Goal: Transaction & Acquisition: Purchase product/service

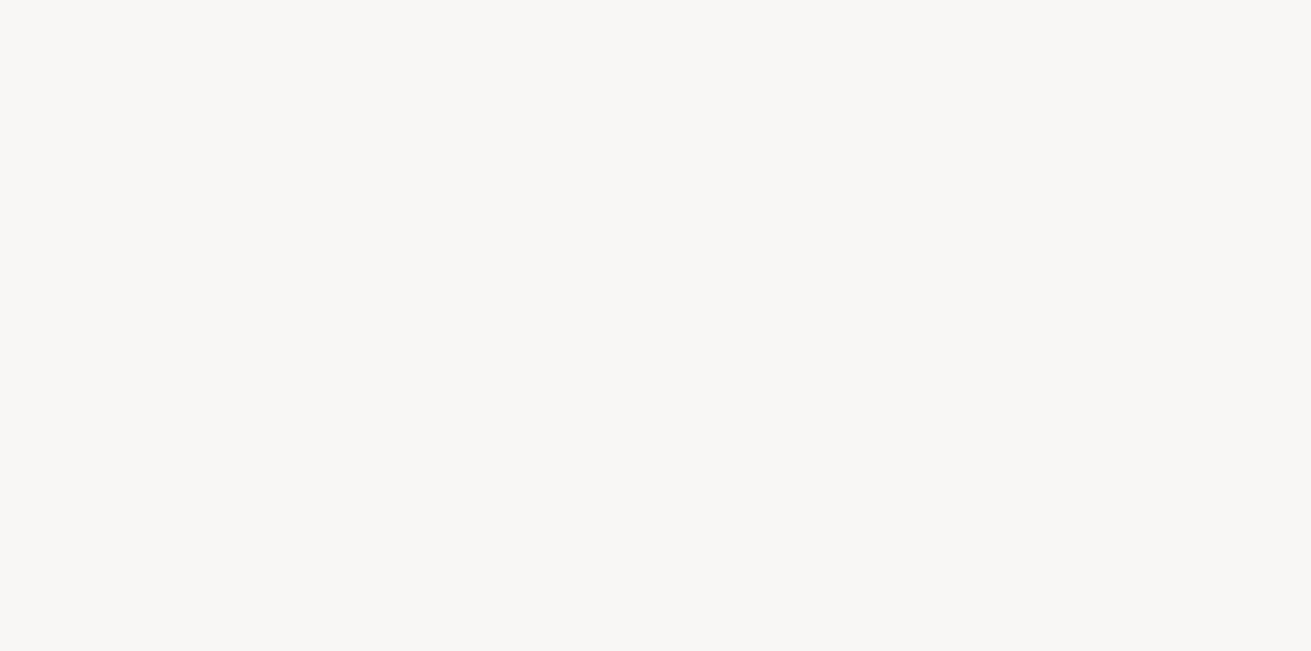
select select "FR"
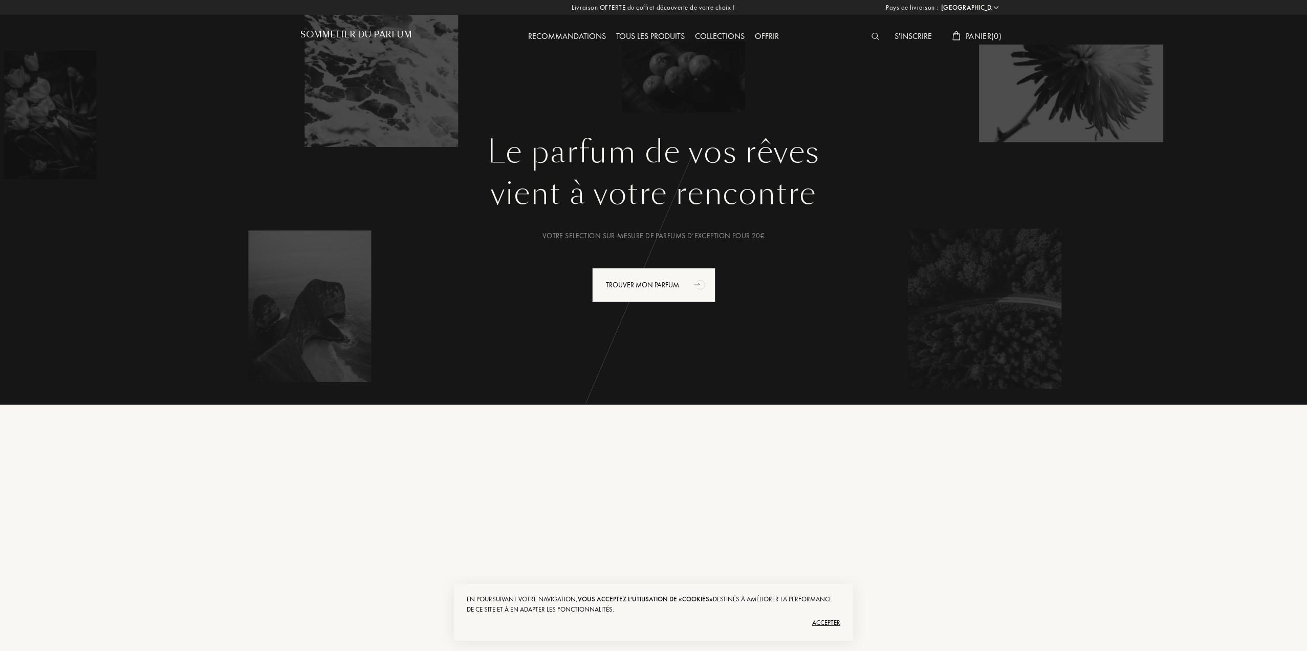
click at [673, 38] on div "Tous les produits" at bounding box center [650, 36] width 79 height 13
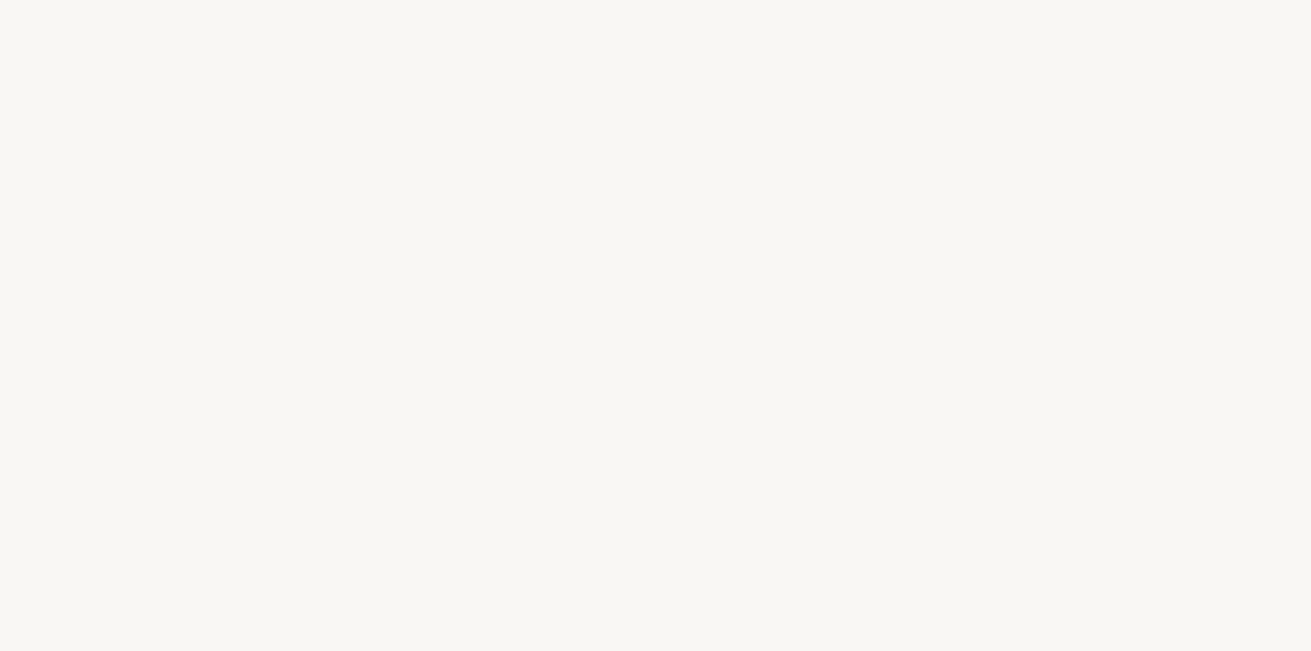
select select "FR"
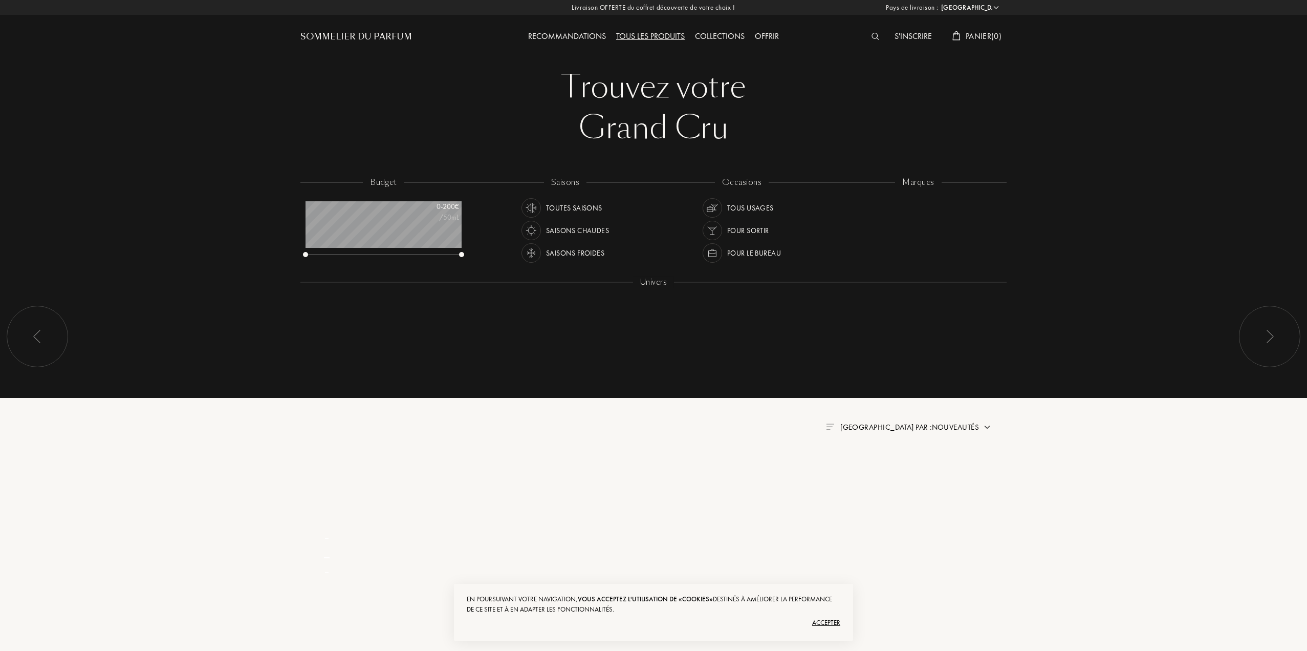
scroll to position [51, 156]
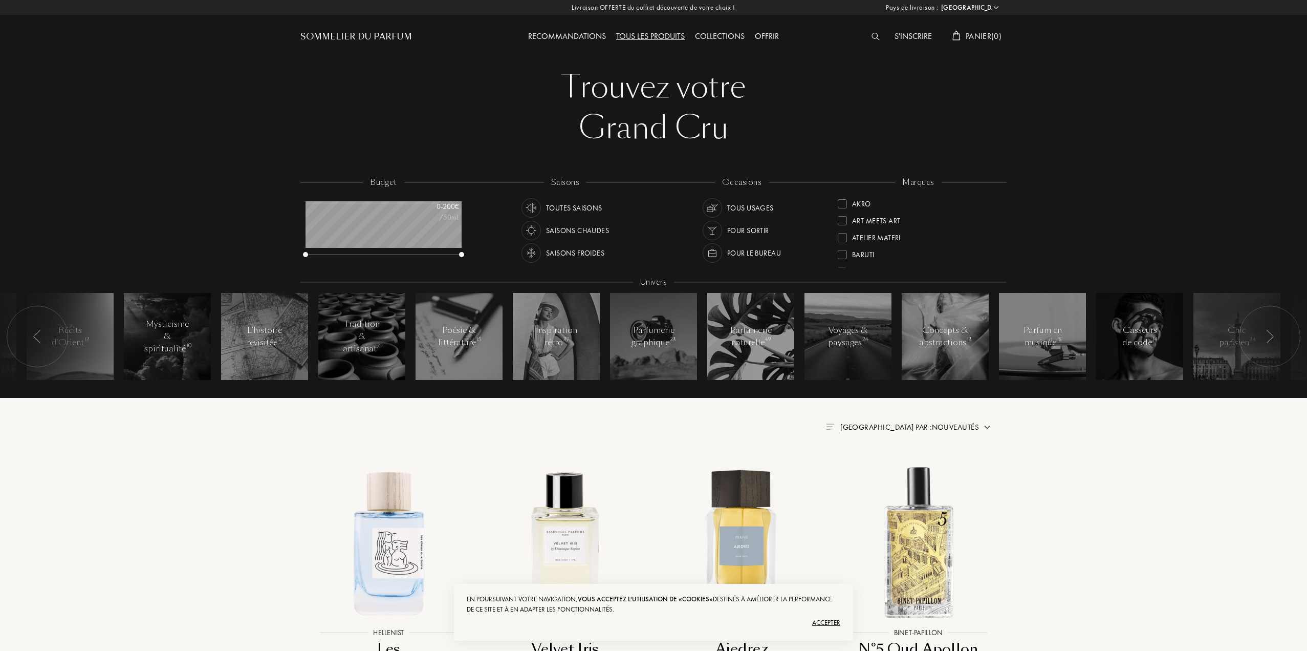
click at [872, 37] on img at bounding box center [876, 36] width 8 height 7
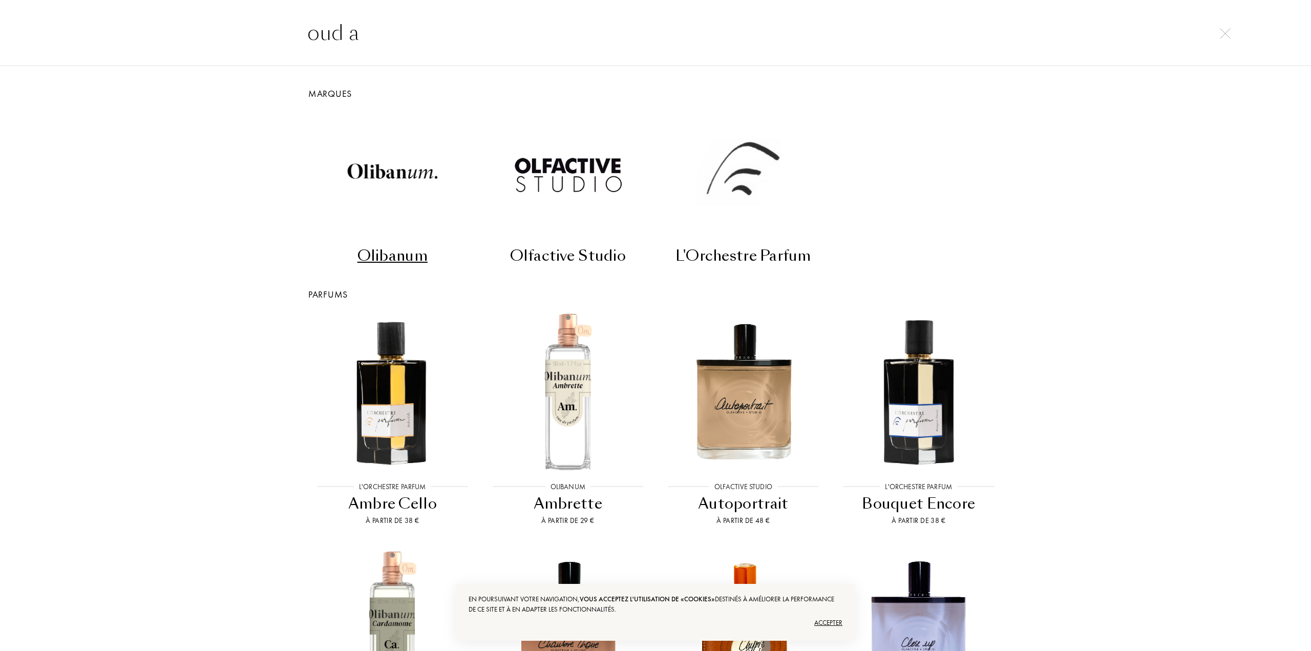
type input "oud ab"
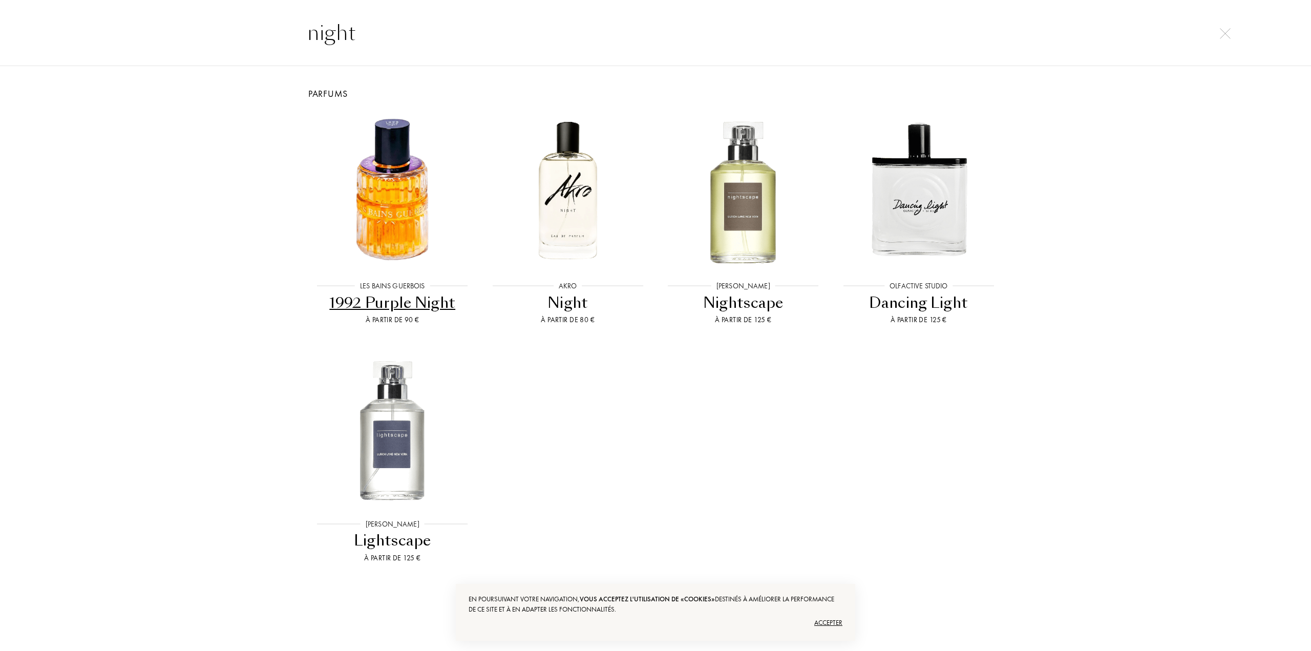
type input "night"
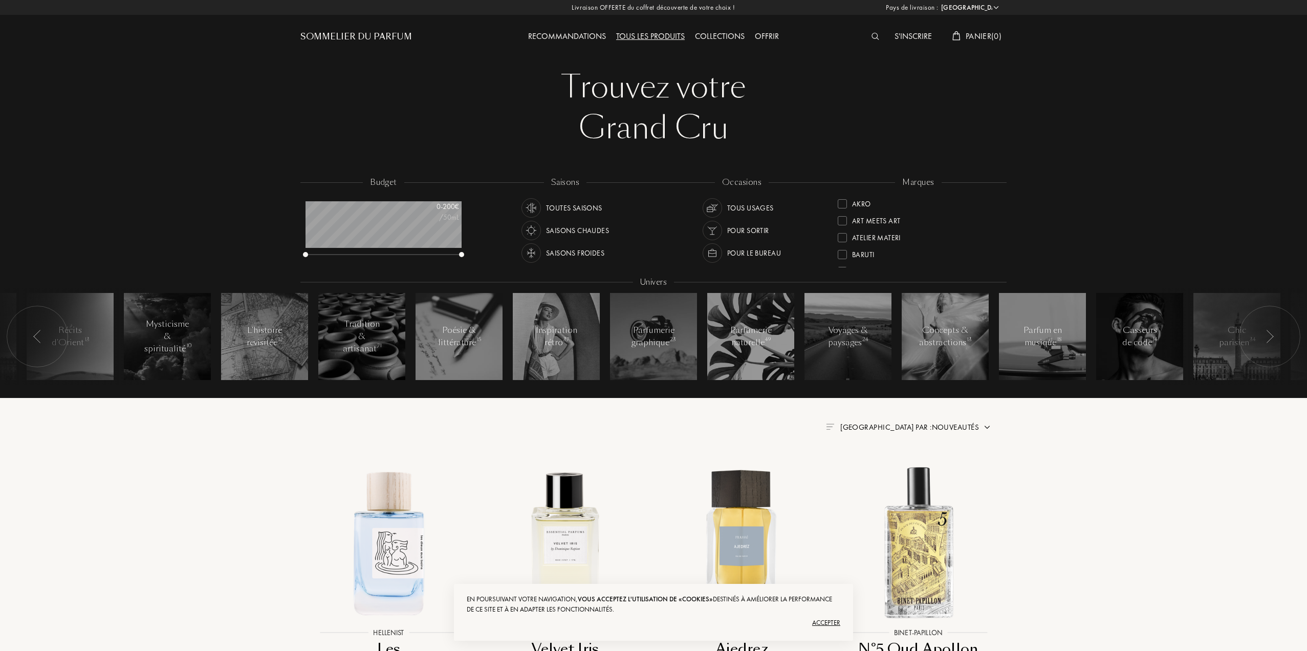
click at [384, 37] on div "Sommelier du Parfum" at bounding box center [356, 37] width 112 height 12
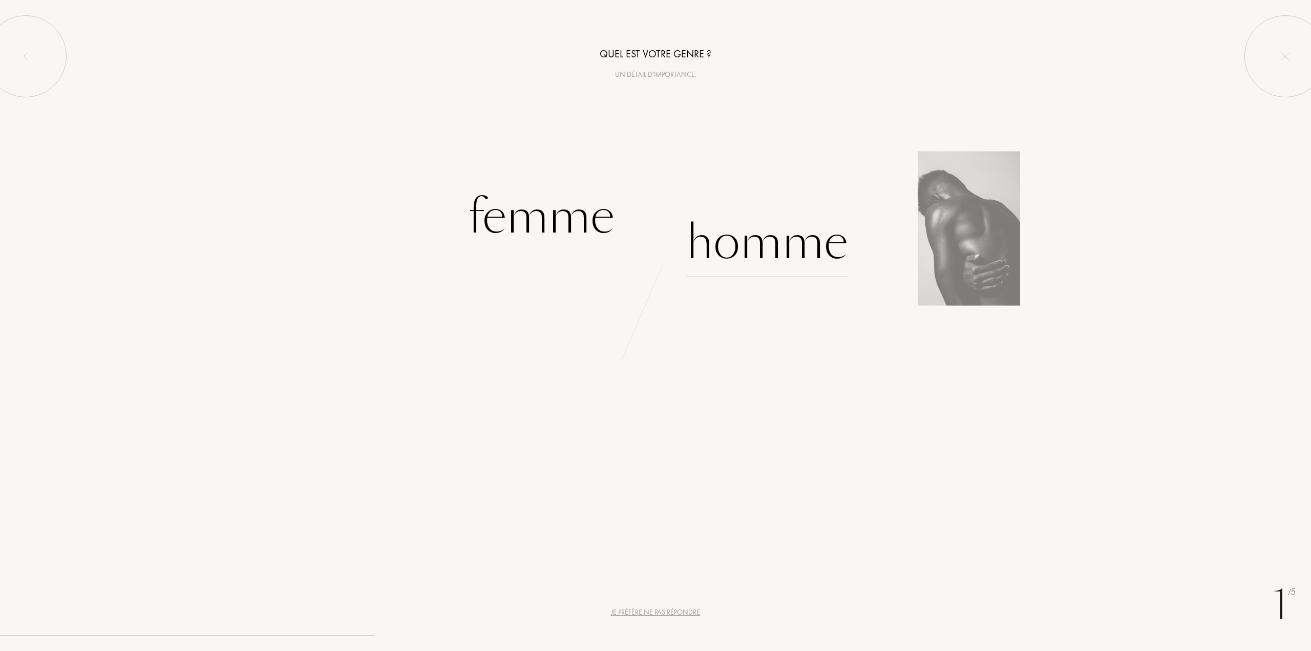
click at [779, 236] on div "Homme" at bounding box center [767, 242] width 162 height 69
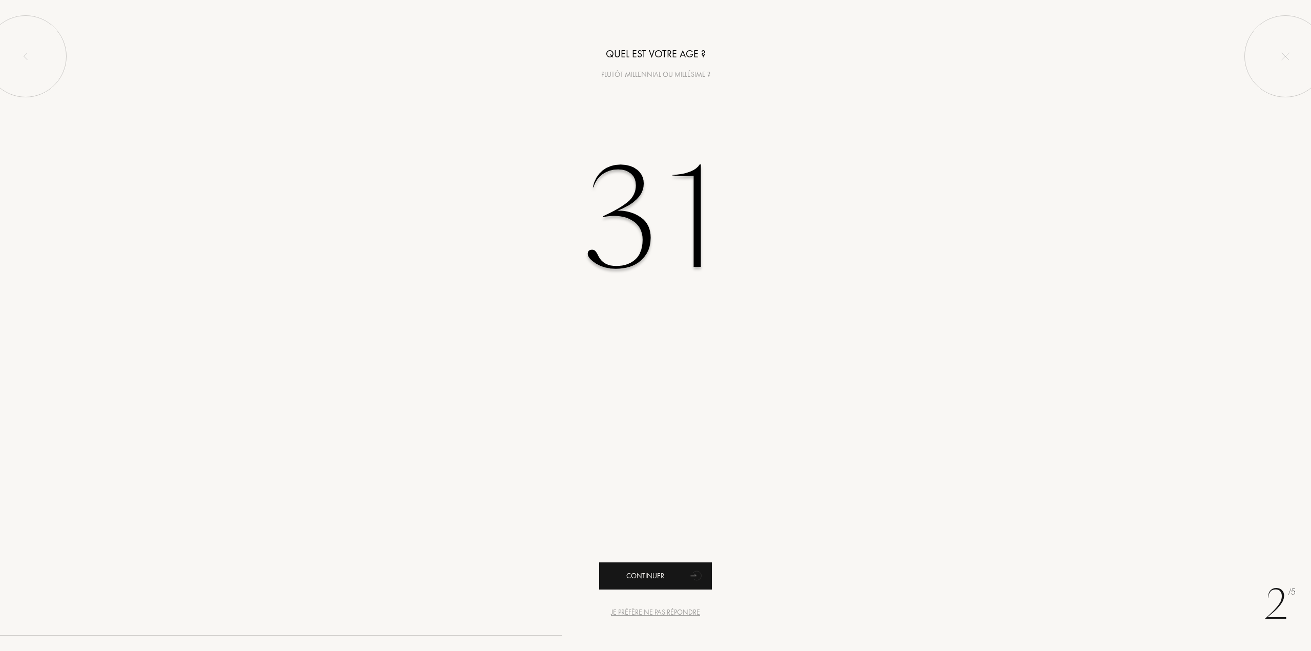
type input "31"
click at [672, 585] on div "Continuer" at bounding box center [655, 575] width 113 height 27
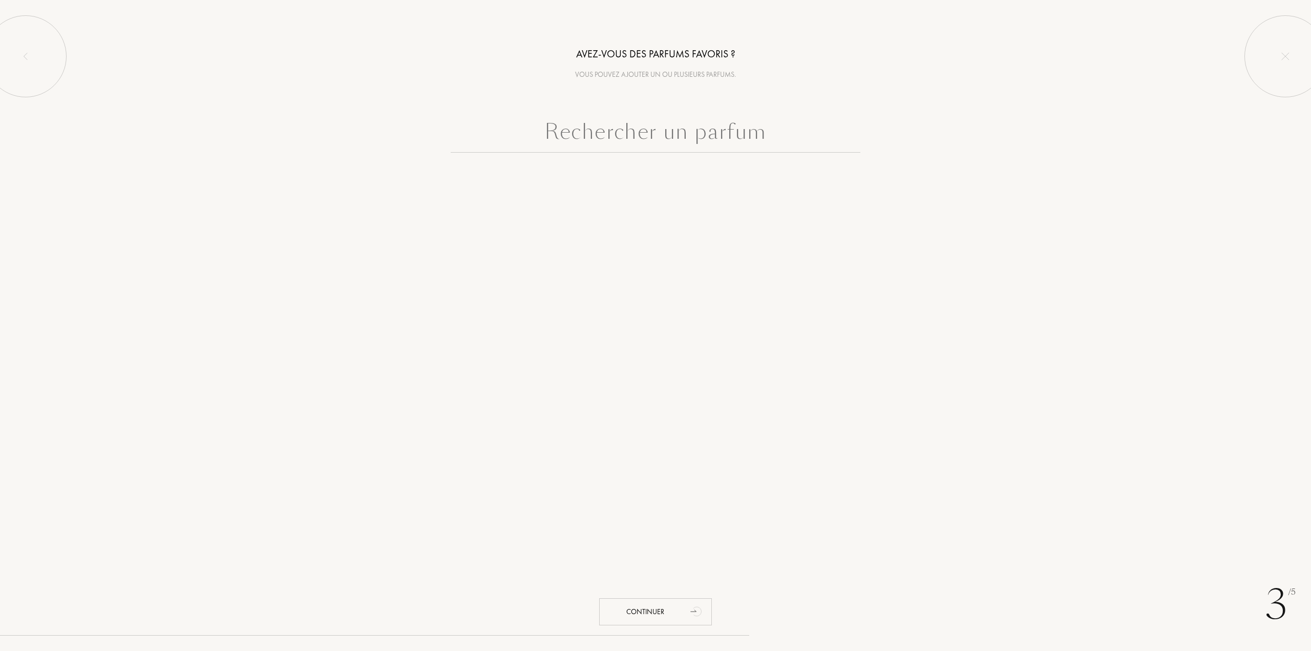
click at [652, 131] on input "text" at bounding box center [655, 134] width 410 height 37
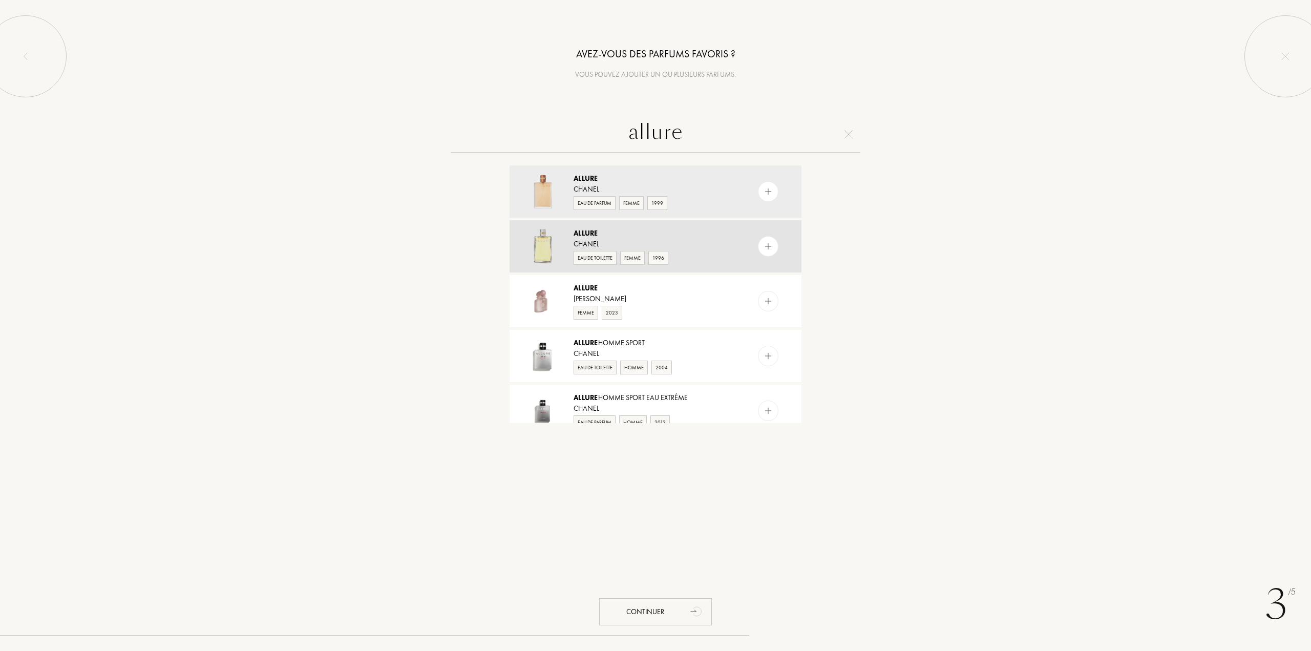
type input "allure"
click at [653, 231] on div "Allure" at bounding box center [654, 233] width 163 height 11
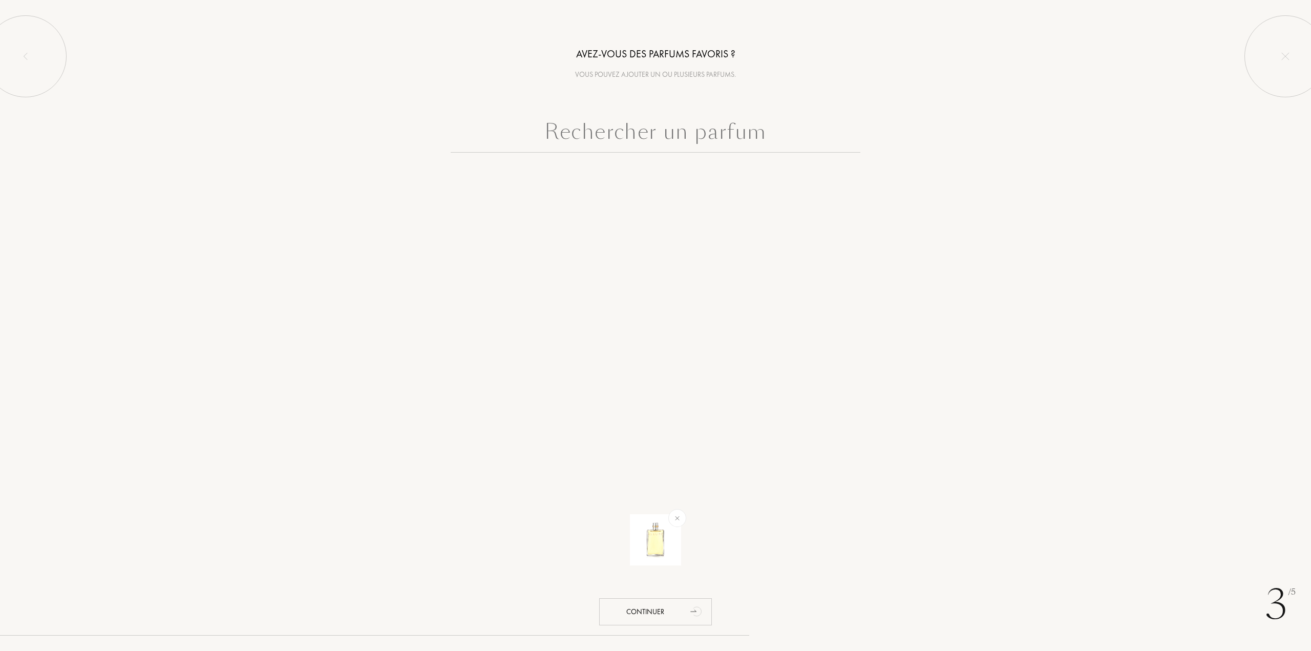
click at [654, 141] on input "text" at bounding box center [655, 134] width 410 height 37
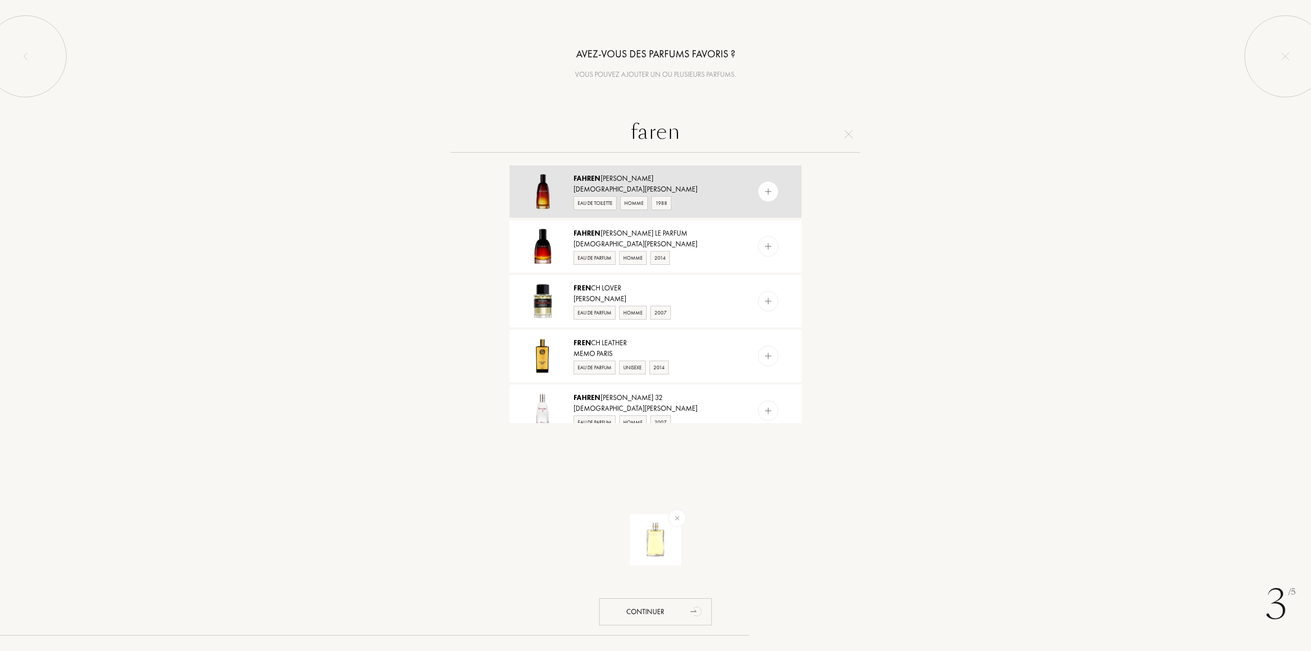
type input "faren"
click at [681, 188] on div "Christian Dior" at bounding box center [654, 189] width 163 height 11
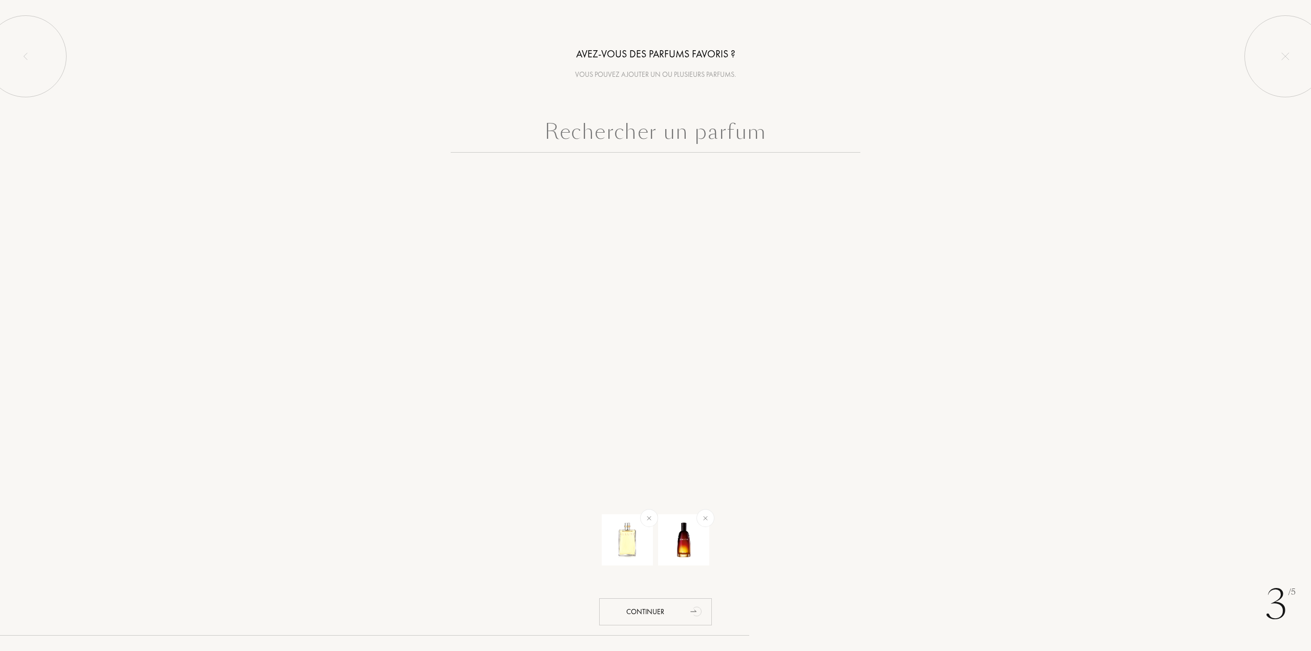
click at [704, 138] on input "text" at bounding box center [655, 134] width 410 height 37
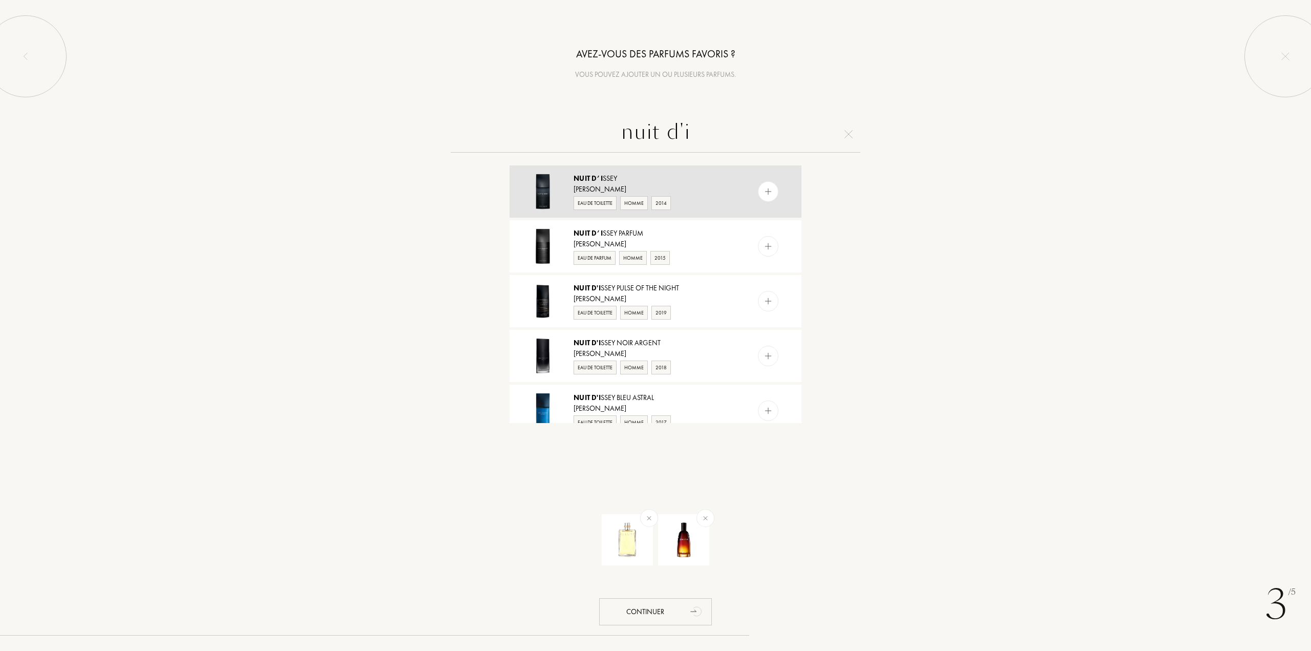
type input "nuit d'i"
click at [680, 178] on div "Nuit d’I ssey" at bounding box center [654, 178] width 163 height 11
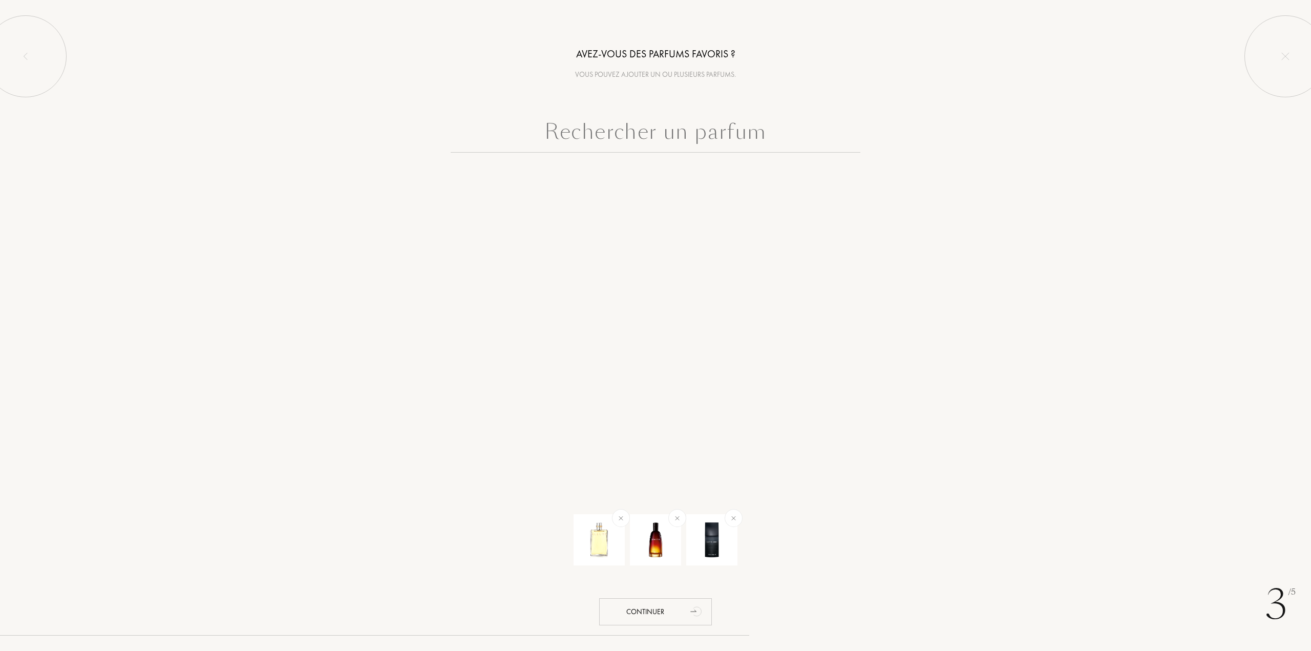
click at [680, 138] on input "text" at bounding box center [655, 134] width 410 height 37
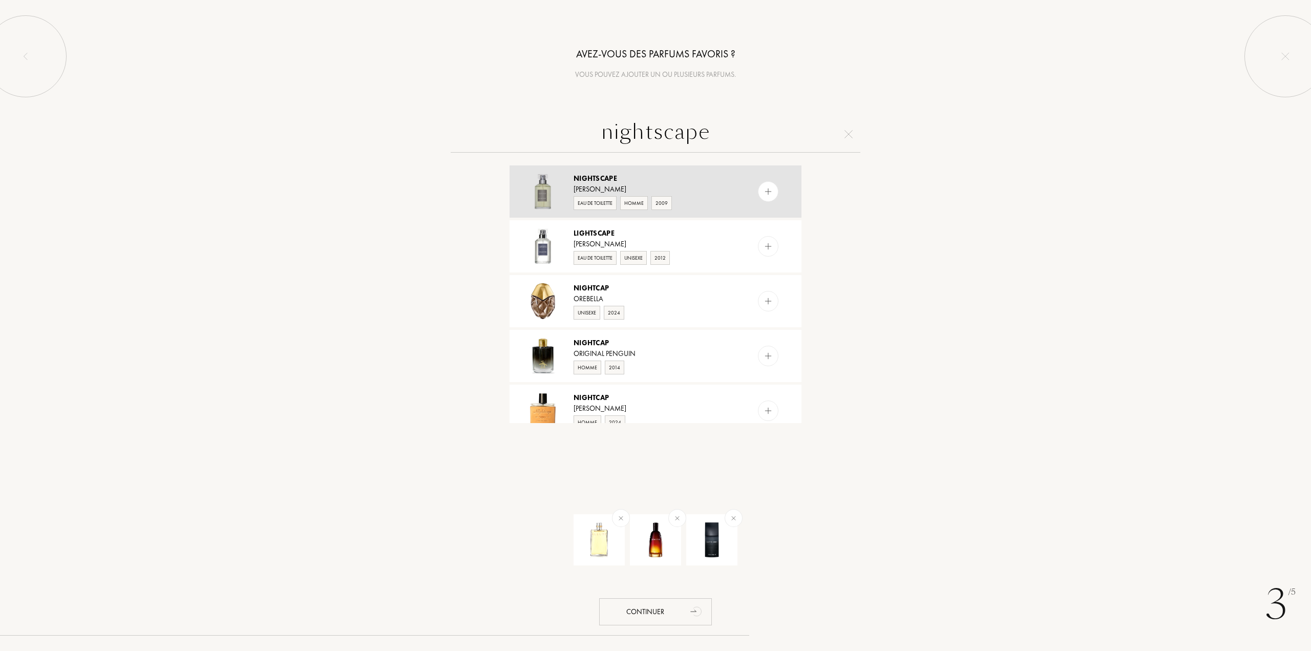
type input "nightscape"
click at [654, 178] on div "Nightscape" at bounding box center [654, 178] width 163 height 11
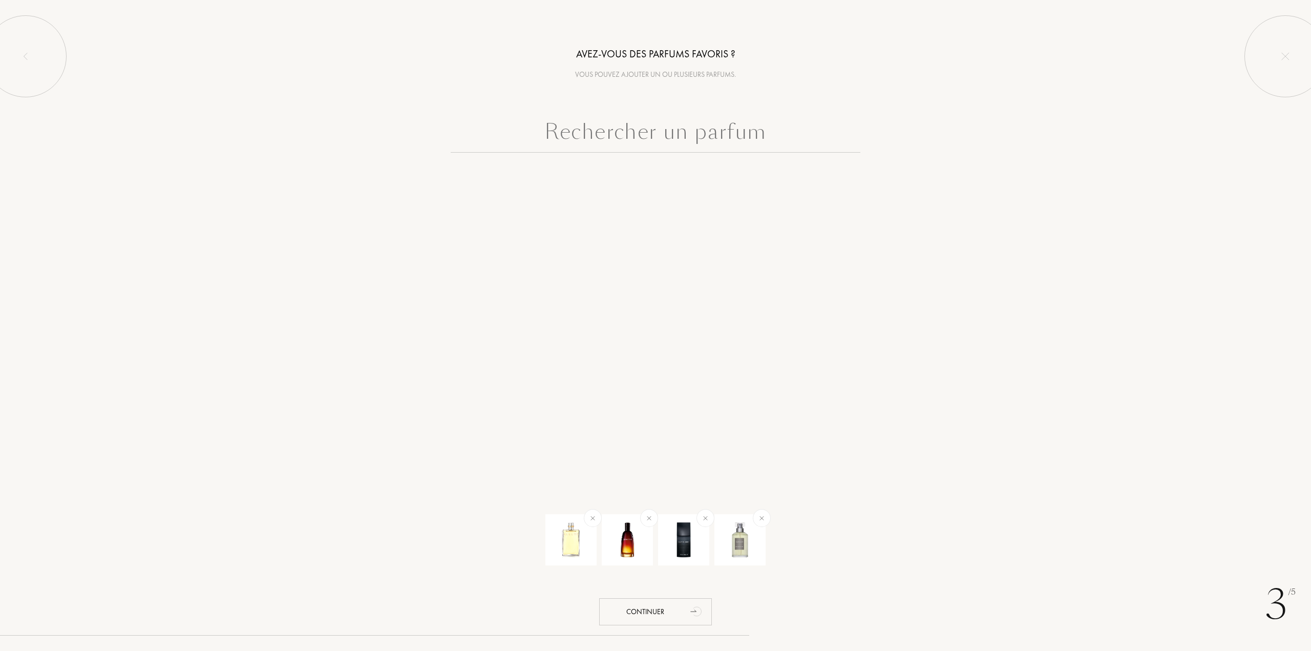
click at [642, 134] on input "text" at bounding box center [655, 134] width 410 height 37
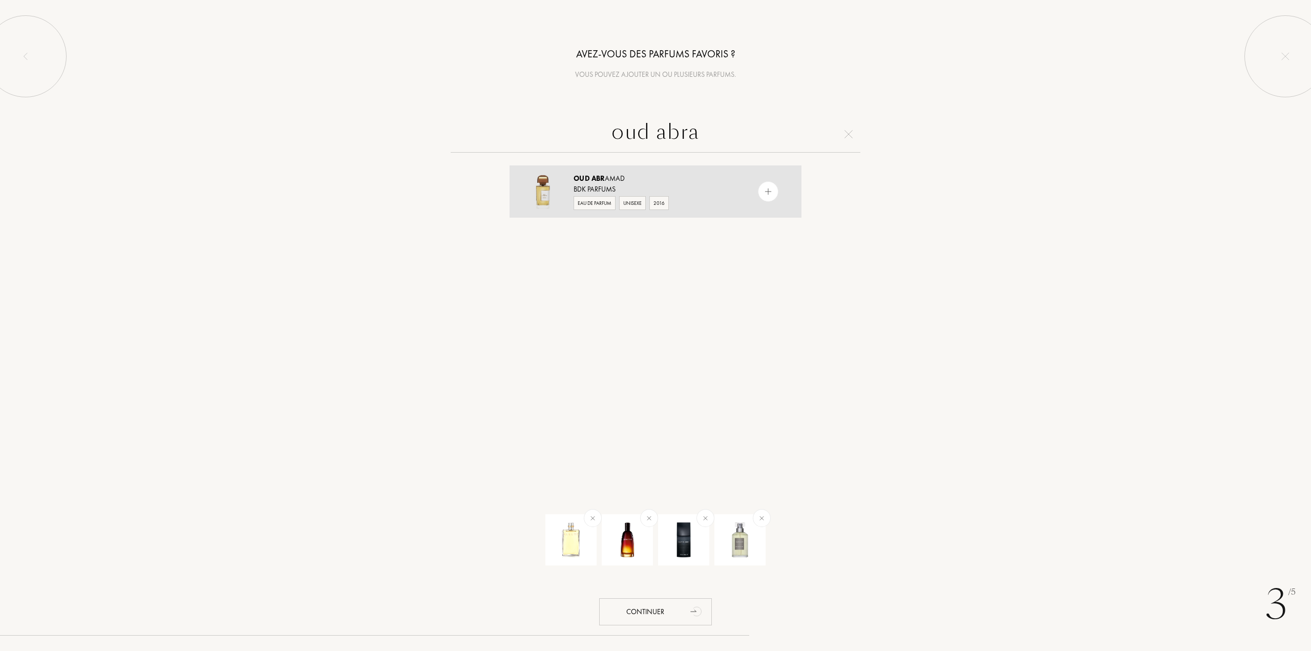
type input "oud abra"
click at [680, 185] on div "BDK Parfums" at bounding box center [654, 189] width 163 height 11
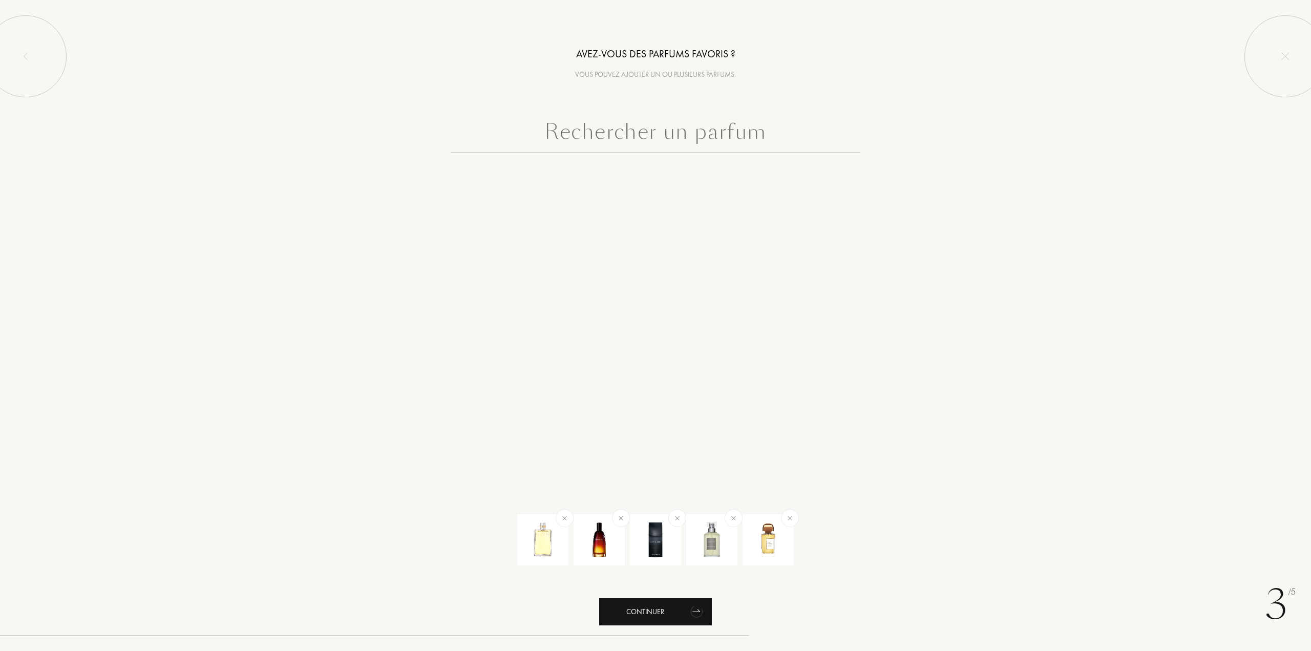
click at [628, 613] on div "Continuer" at bounding box center [655, 611] width 113 height 27
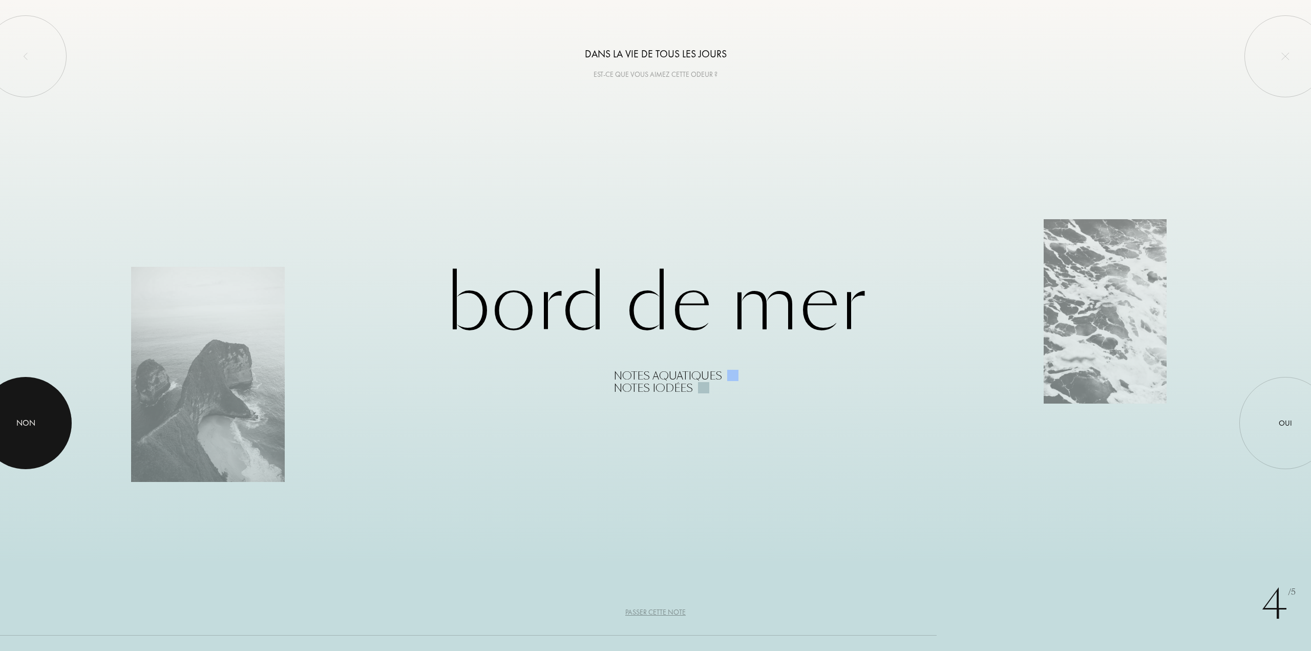
click at [9, 419] on div at bounding box center [26, 423] width 92 height 92
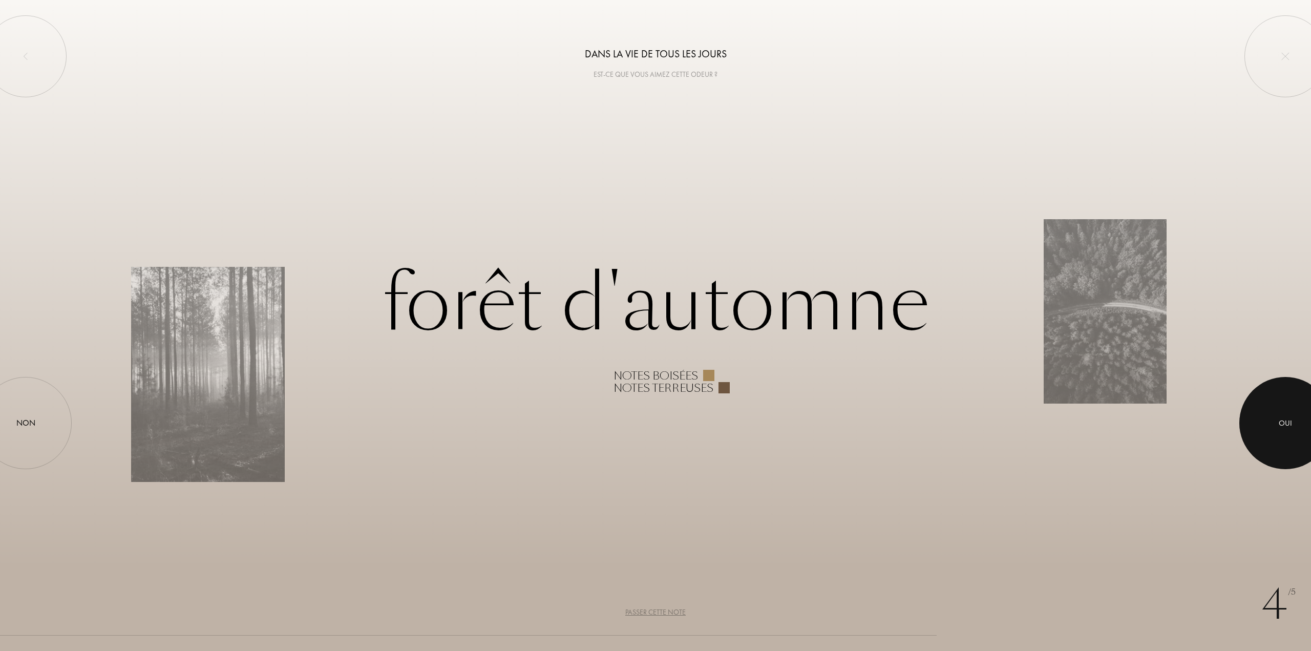
click at [1262, 414] on div at bounding box center [1285, 423] width 92 height 92
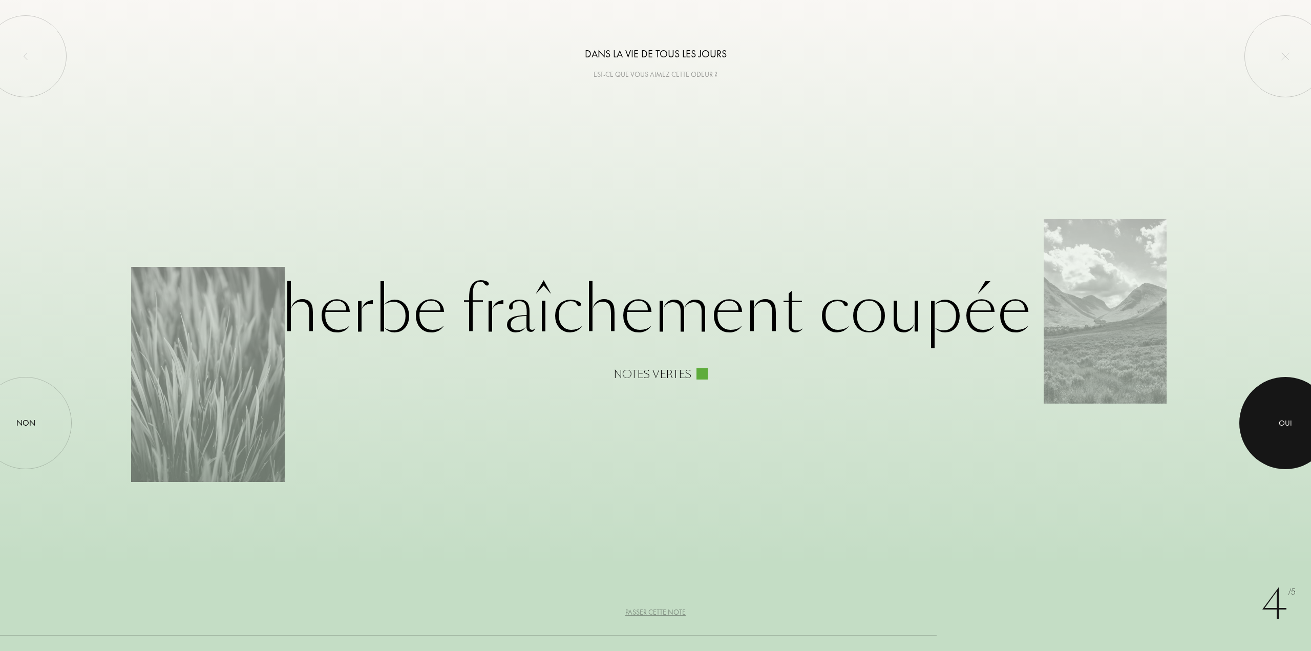
click at [1262, 414] on div at bounding box center [1285, 423] width 92 height 92
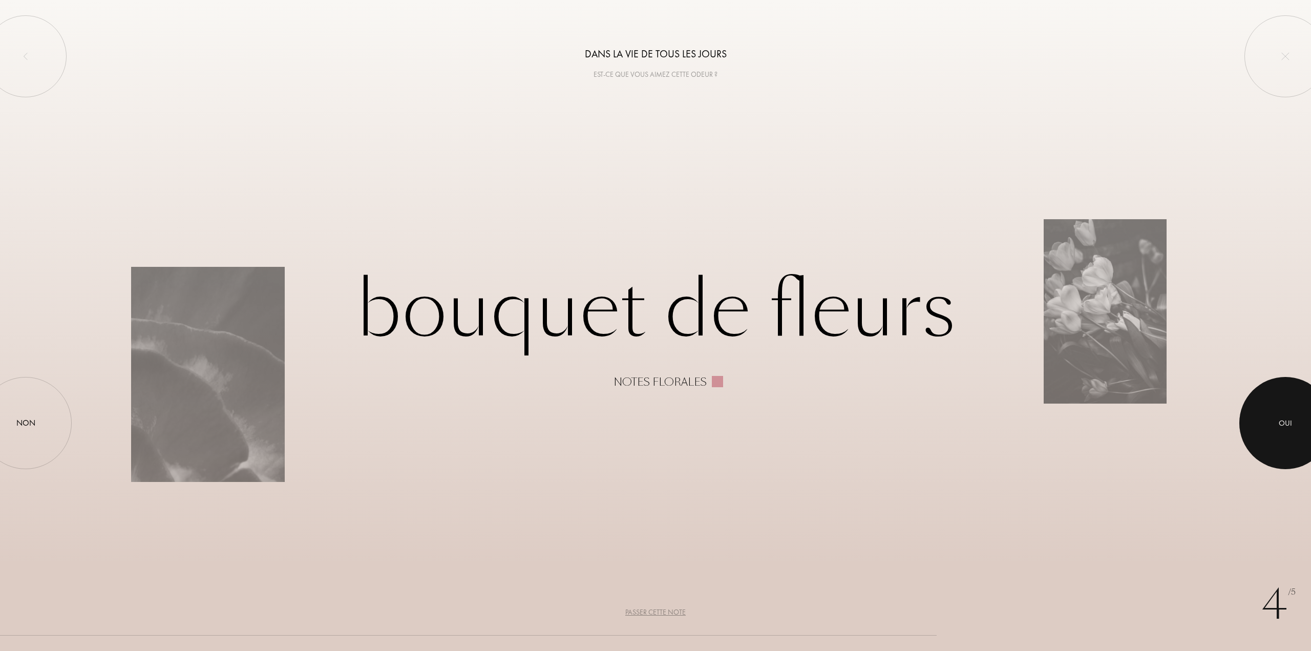
click at [1262, 414] on div at bounding box center [1285, 423] width 92 height 92
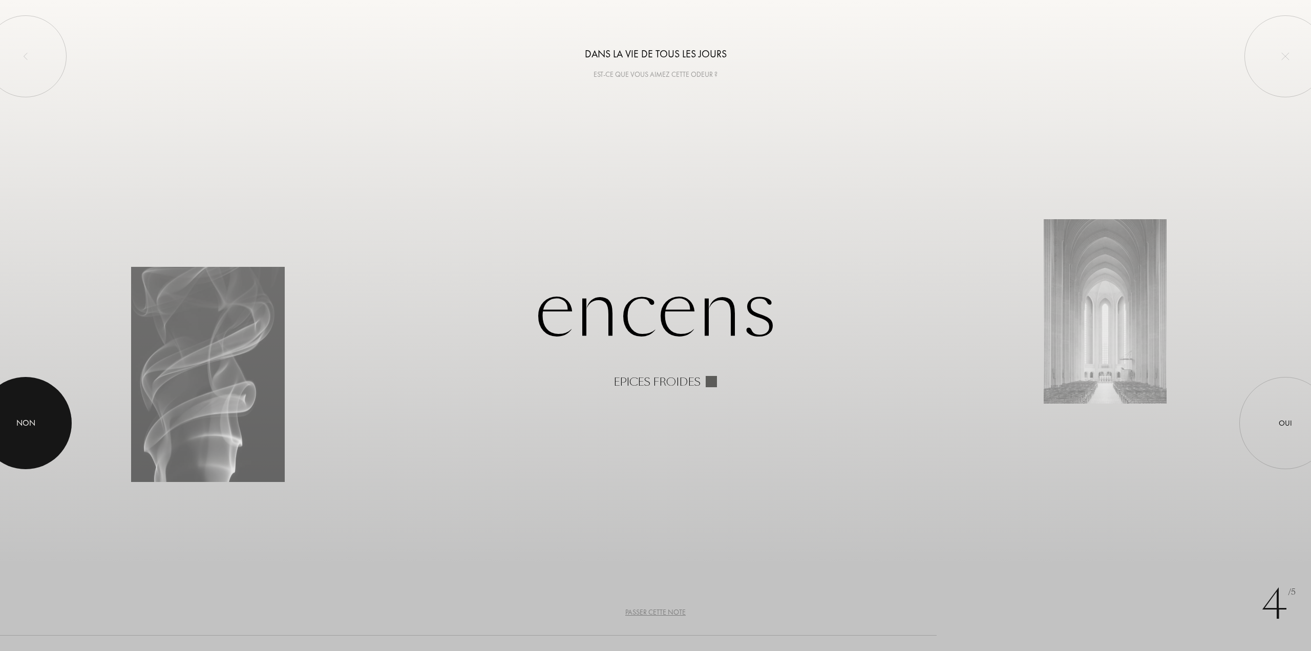
click at [15, 420] on div at bounding box center [26, 423] width 92 height 92
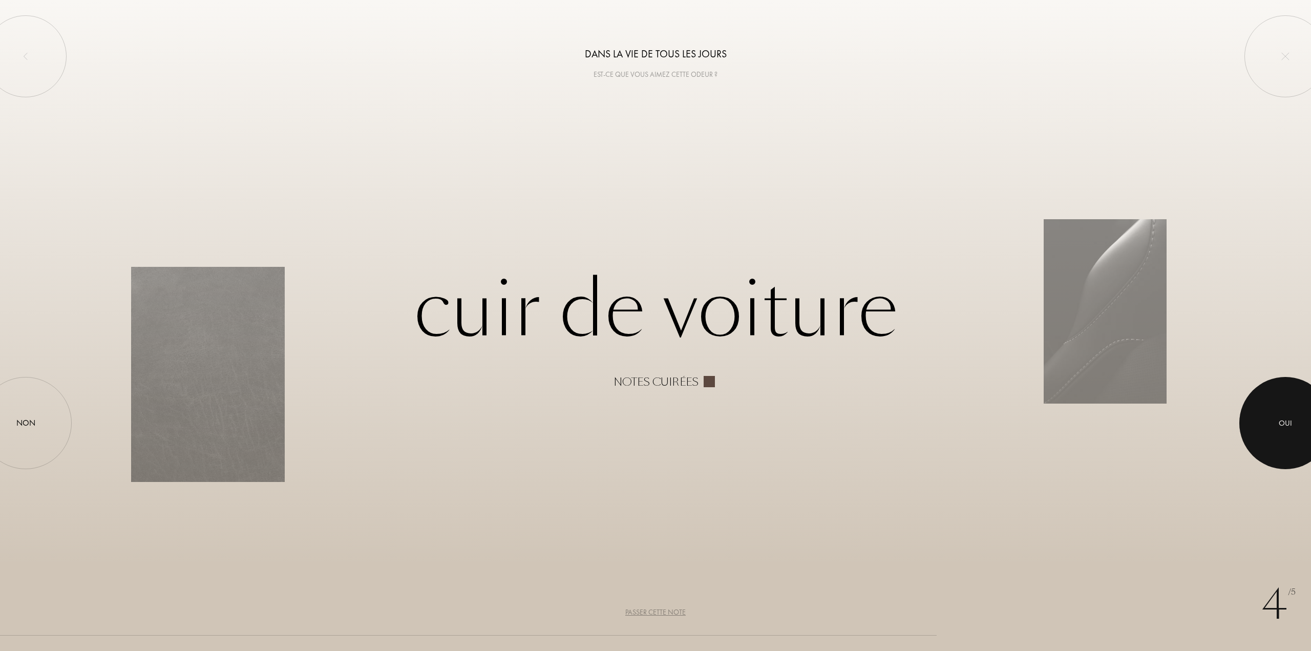
click at [1302, 428] on div at bounding box center [1285, 423] width 92 height 92
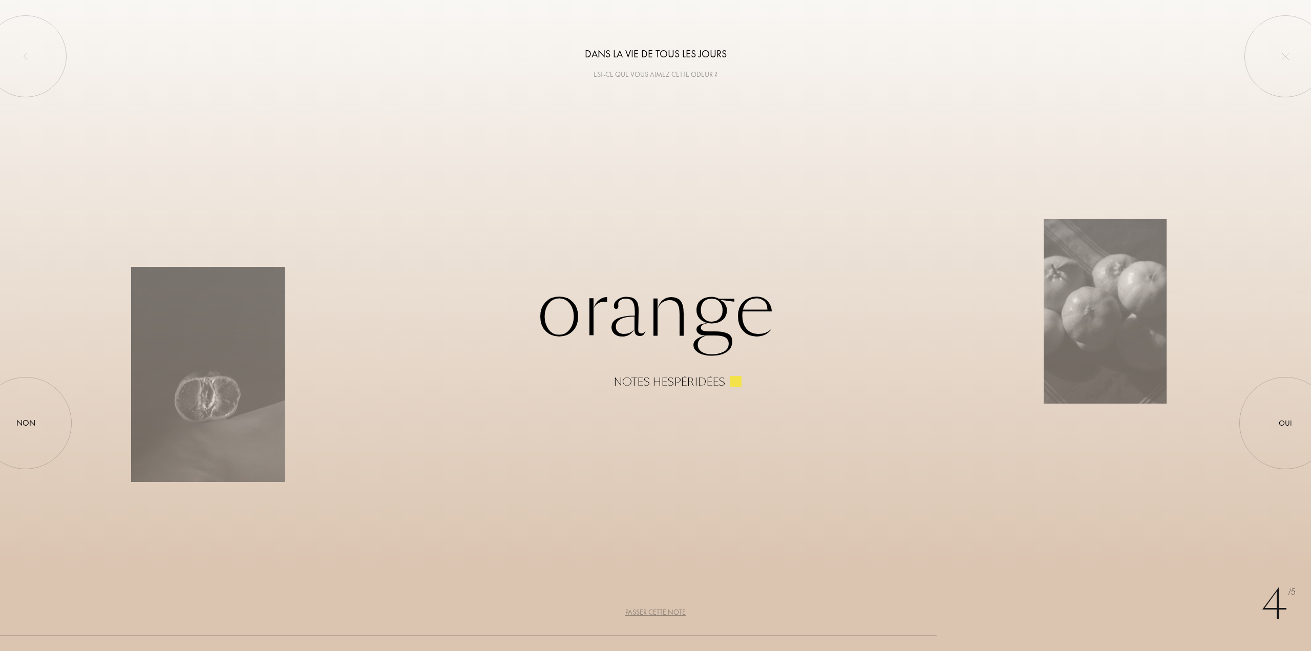
click at [627, 614] on div "Passer cette note" at bounding box center [655, 612] width 60 height 11
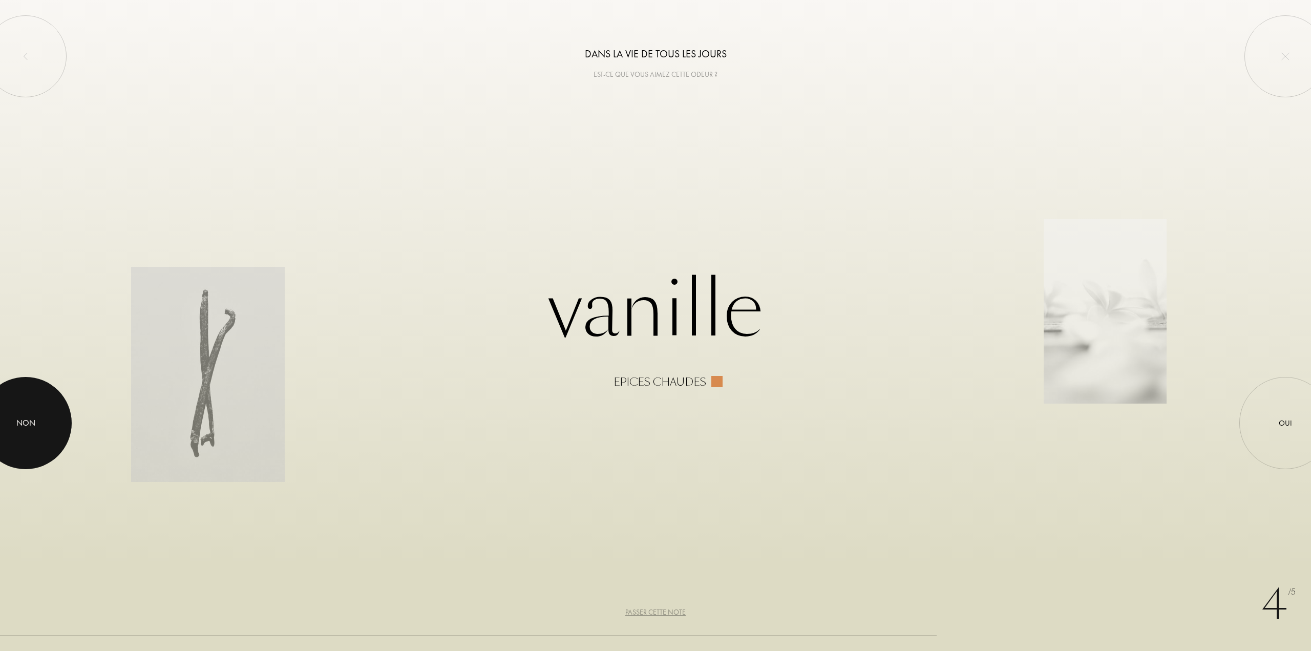
click at [15, 417] on div at bounding box center [26, 423] width 92 height 92
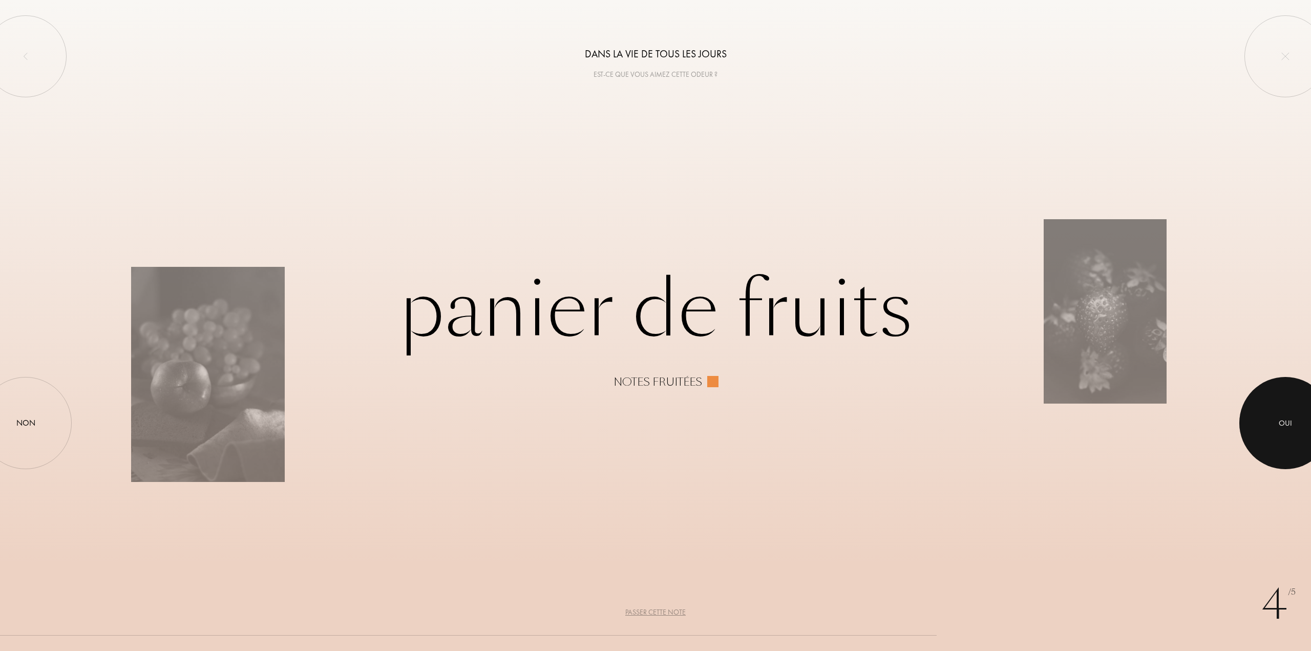
click at [1251, 400] on div at bounding box center [1285, 423] width 92 height 92
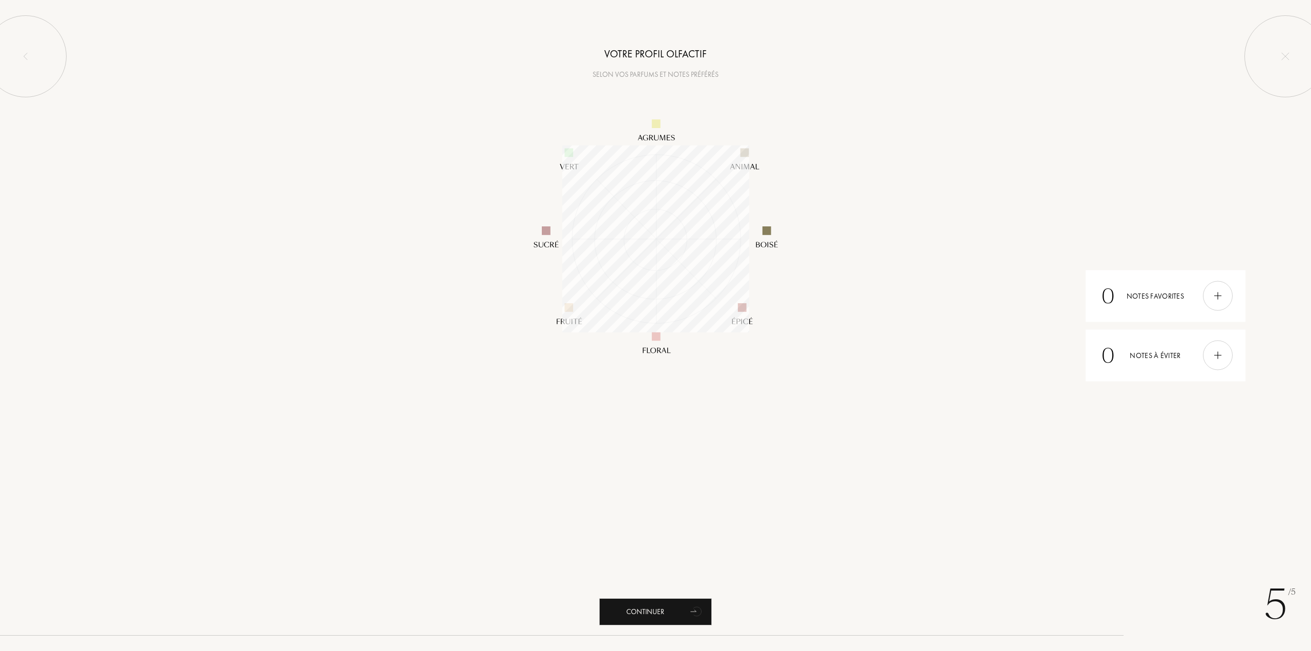
scroll to position [187, 187]
click at [1216, 299] on img at bounding box center [1217, 295] width 11 height 11
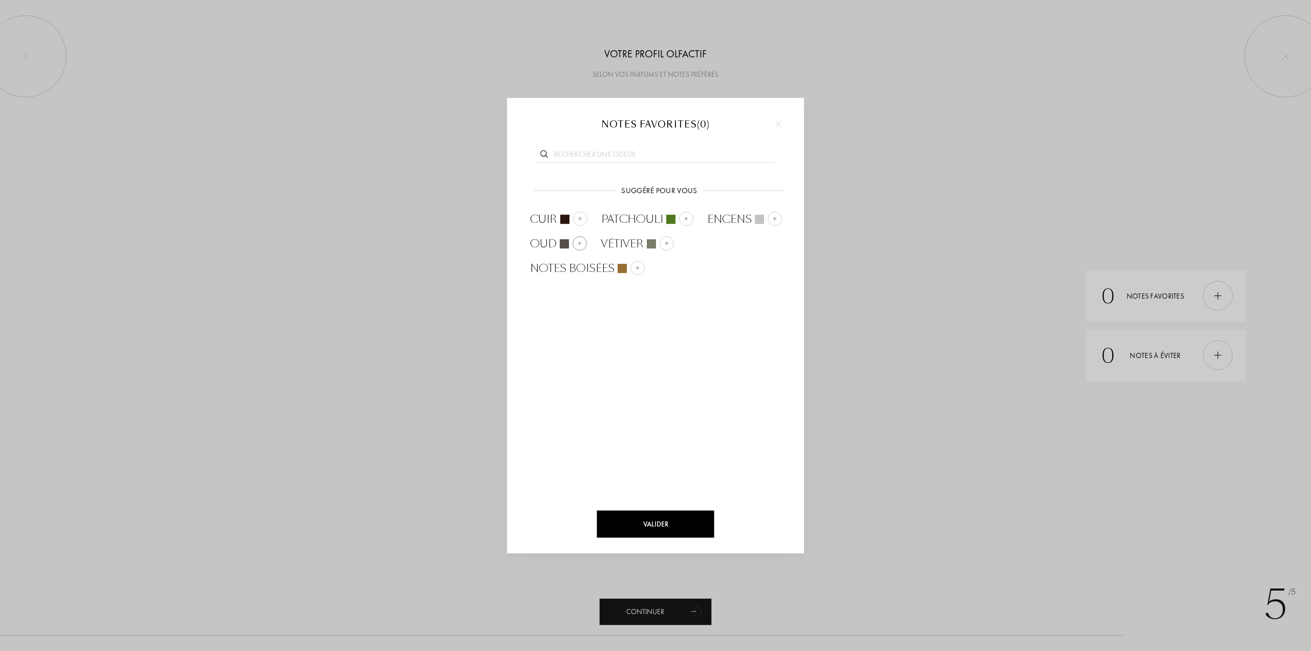
click at [577, 245] on img at bounding box center [579, 242] width 5 height 5
click at [584, 239] on div at bounding box center [580, 243] width 14 height 14
click at [661, 522] on div "Valider" at bounding box center [655, 523] width 117 height 27
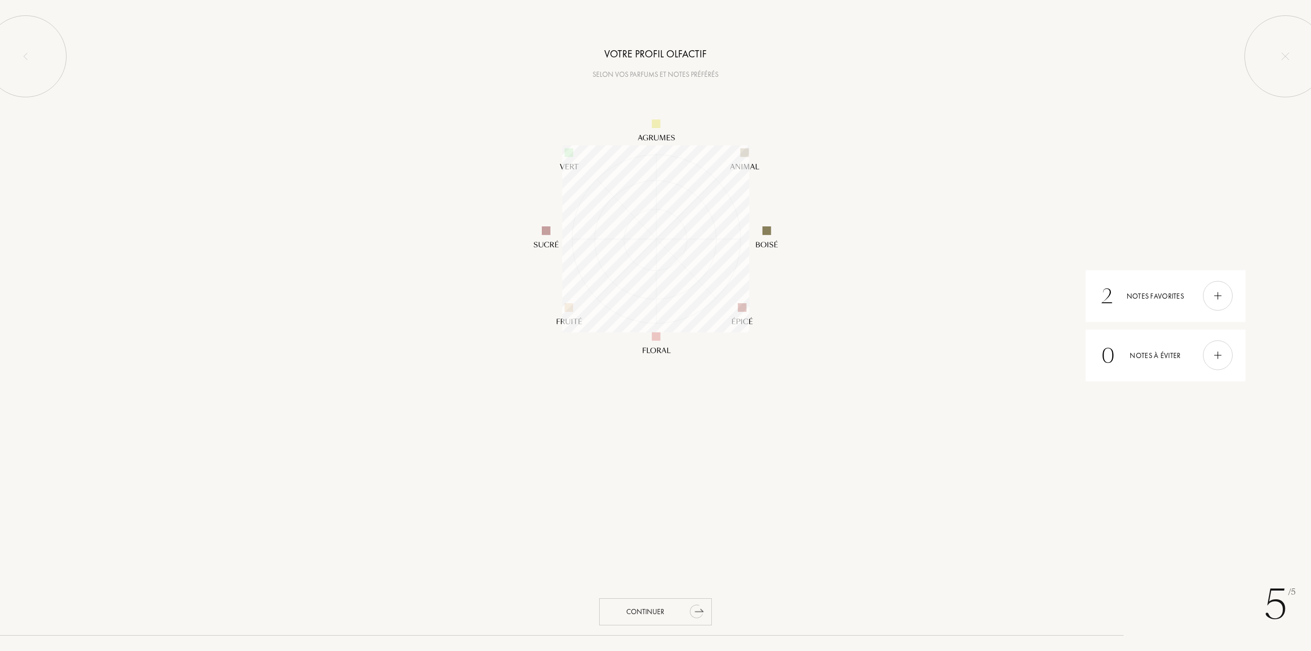
click at [643, 614] on div "Continuer" at bounding box center [655, 611] width 113 height 27
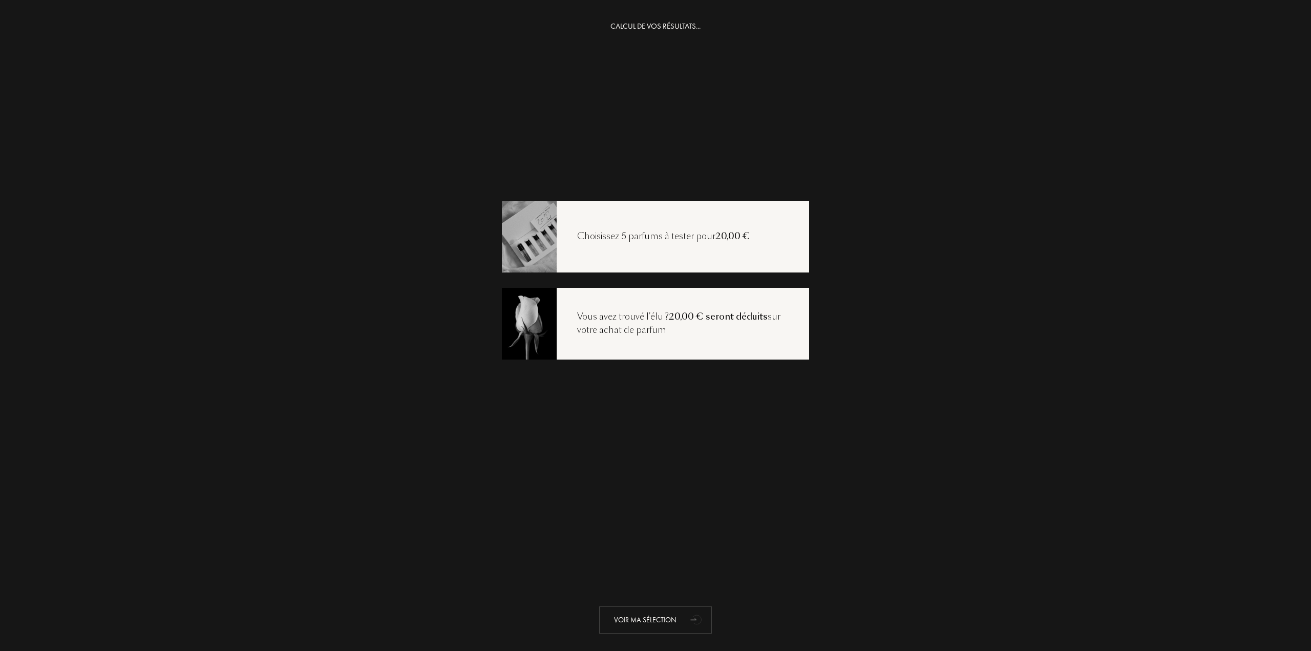
click at [666, 621] on div "Voir ma sélection" at bounding box center [655, 619] width 113 height 27
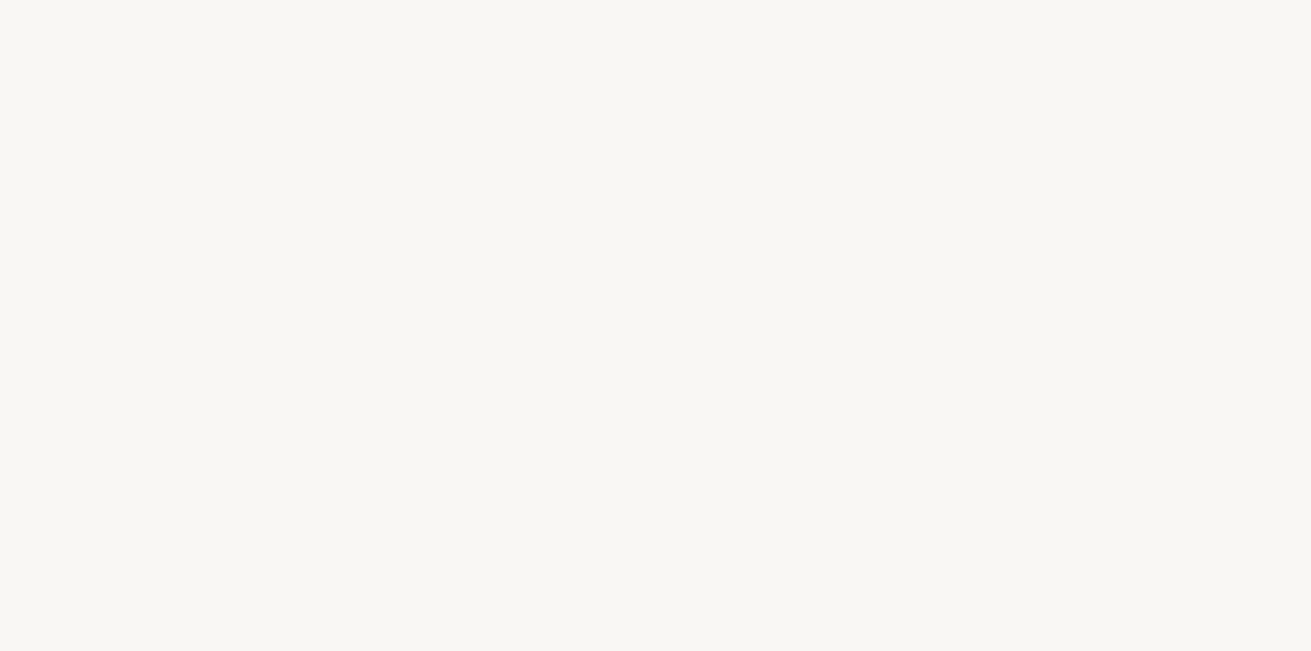
select select "FR"
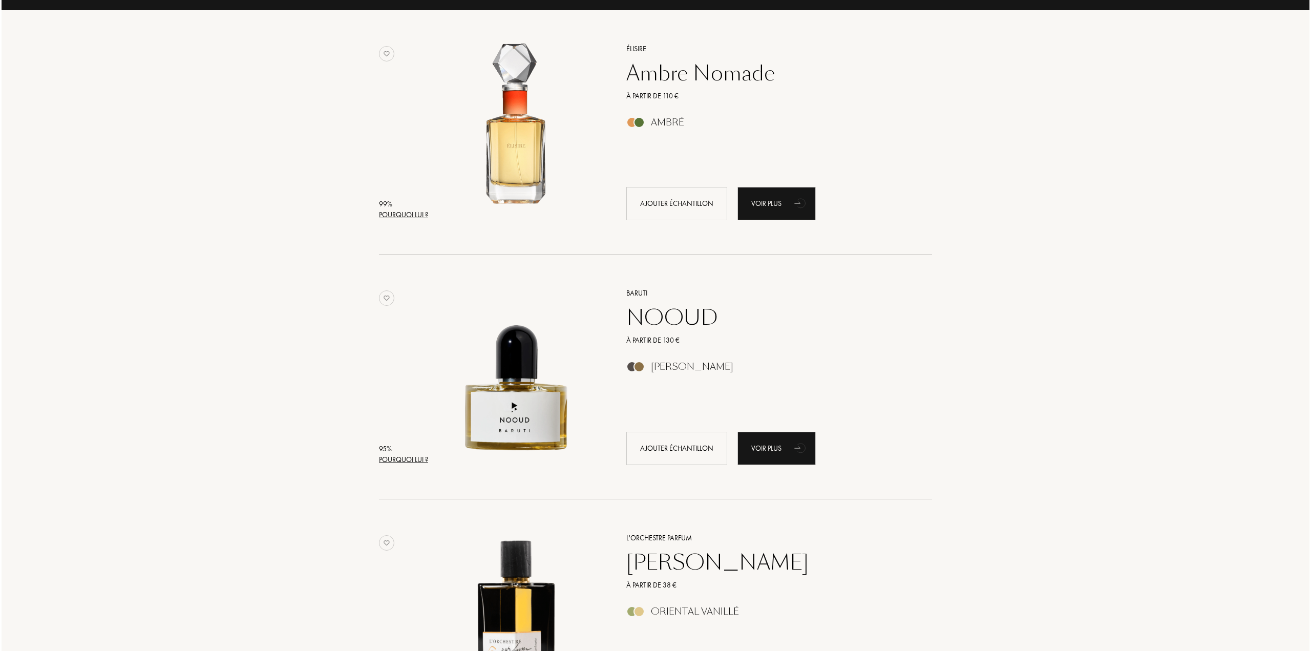
scroll to position [51, 0]
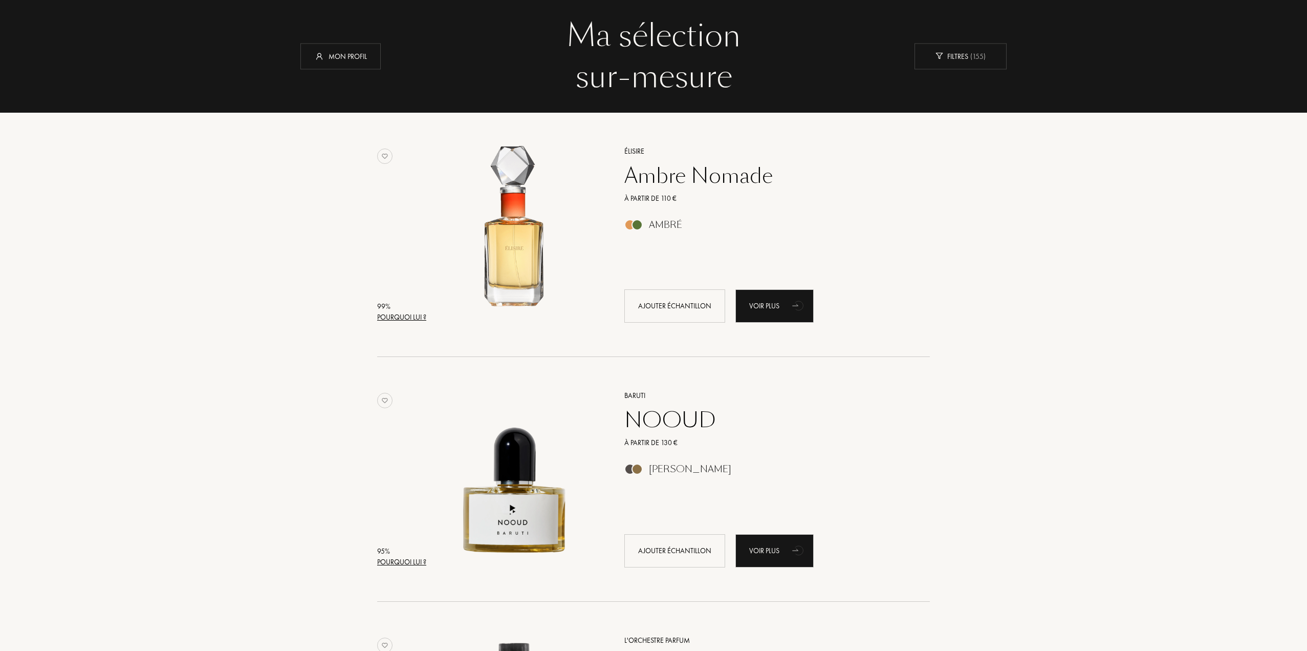
click at [395, 318] on div "Pourquoi lui ?" at bounding box center [401, 317] width 49 height 11
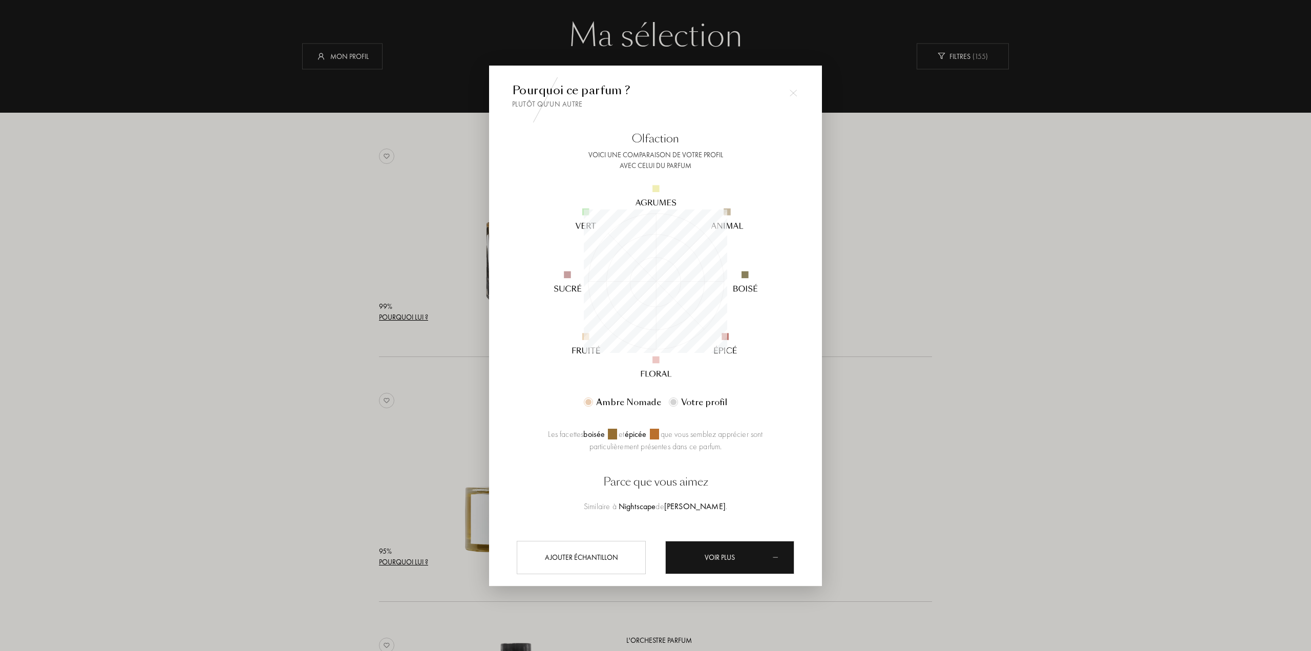
scroll to position [143, 143]
click at [886, 256] on div at bounding box center [655, 325] width 1311 height 651
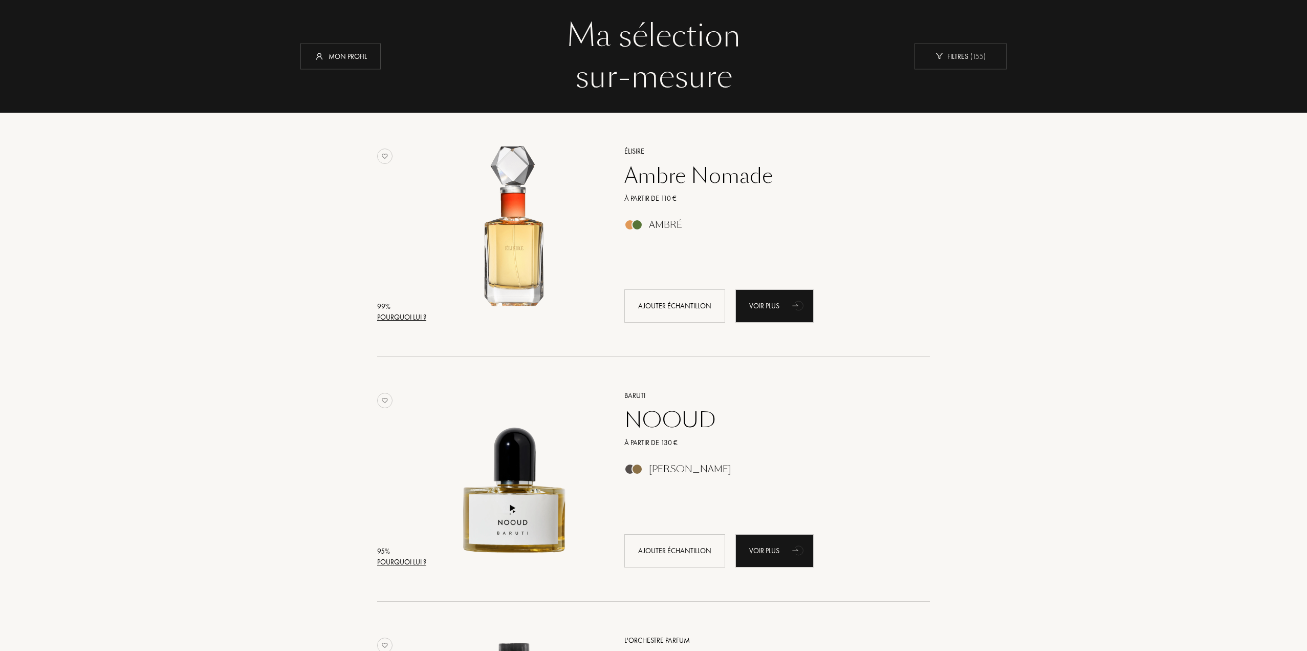
click at [418, 314] on div "Pourquoi lui ?" at bounding box center [401, 317] width 49 height 11
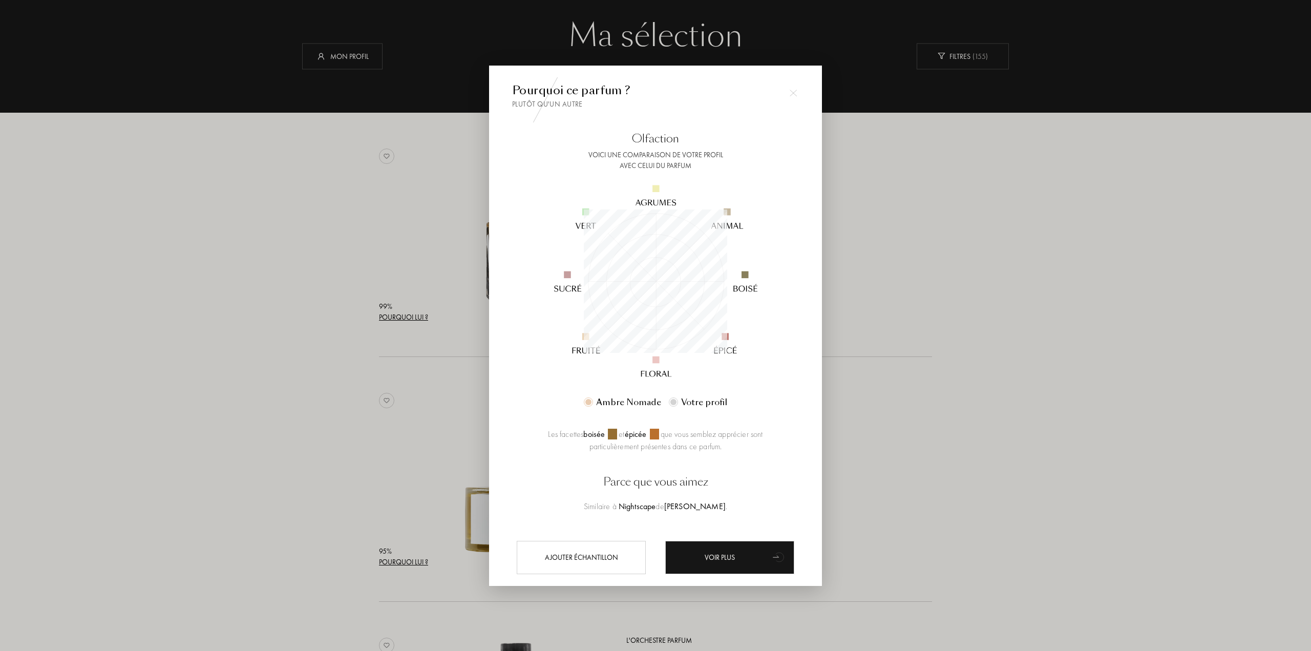
click at [879, 431] on div at bounding box center [655, 325] width 1311 height 651
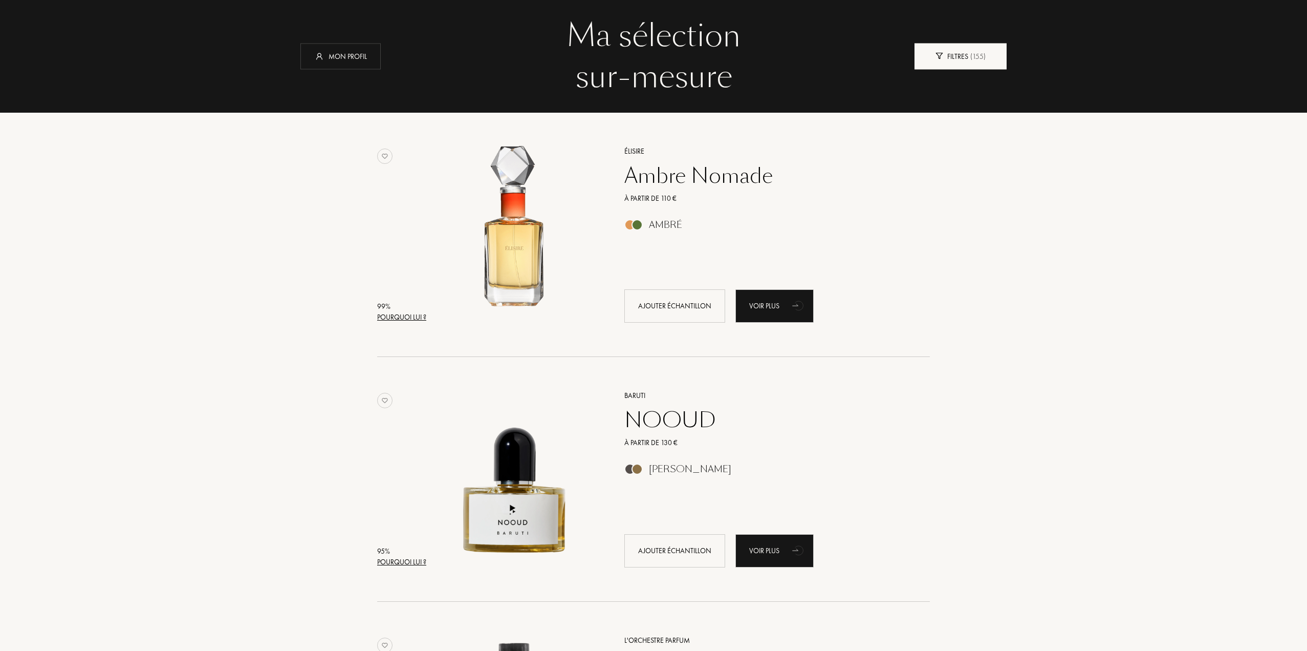
click at [939, 51] on div "Filtres ( 155 )" at bounding box center [961, 56] width 92 height 26
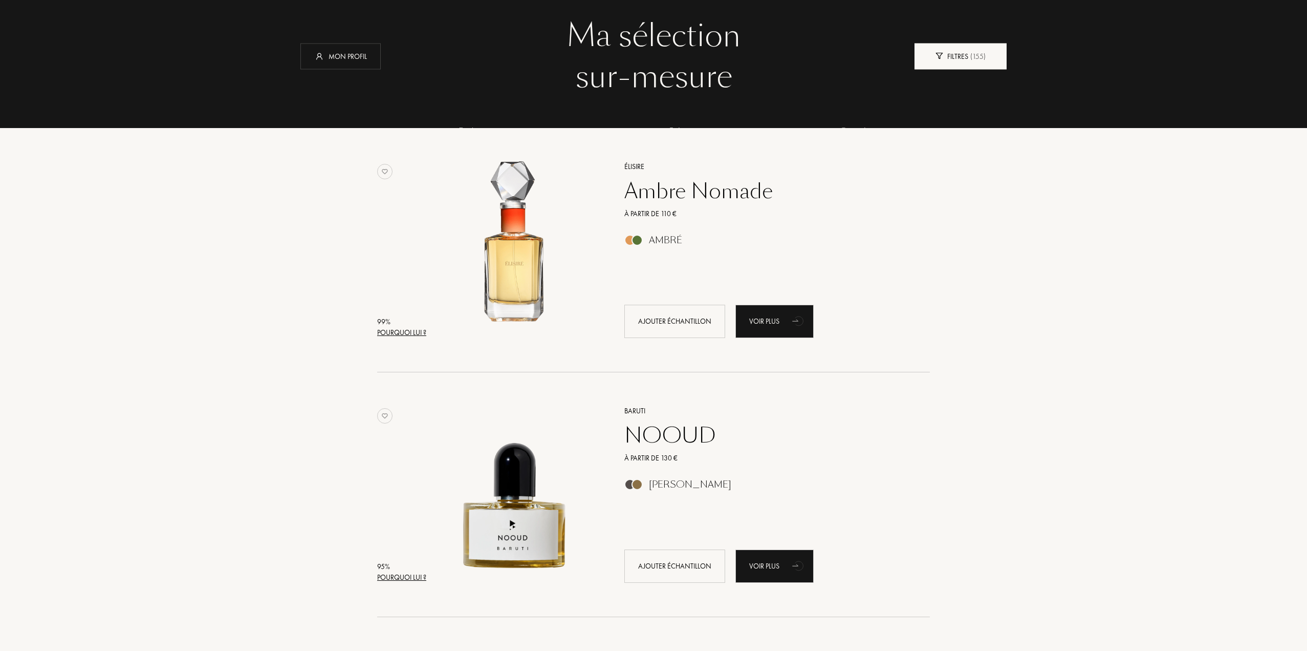
scroll to position [51, 215]
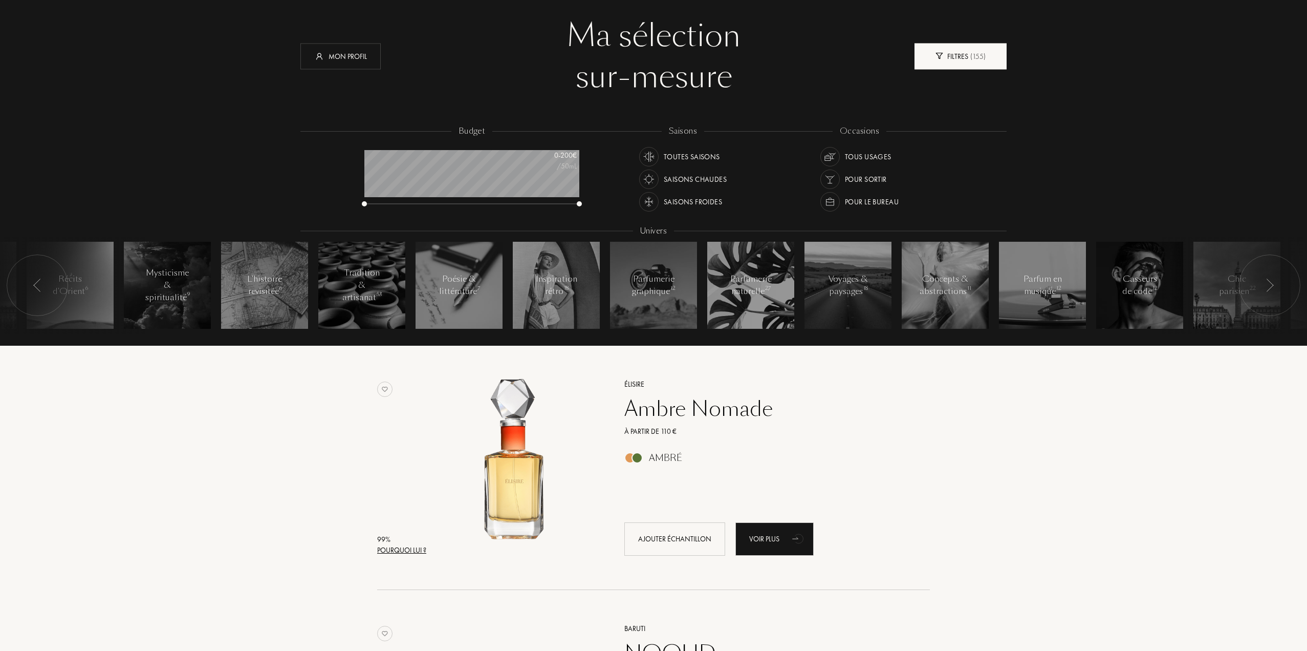
click at [939, 51] on div "Filtres ( 155 )" at bounding box center [961, 56] width 92 height 26
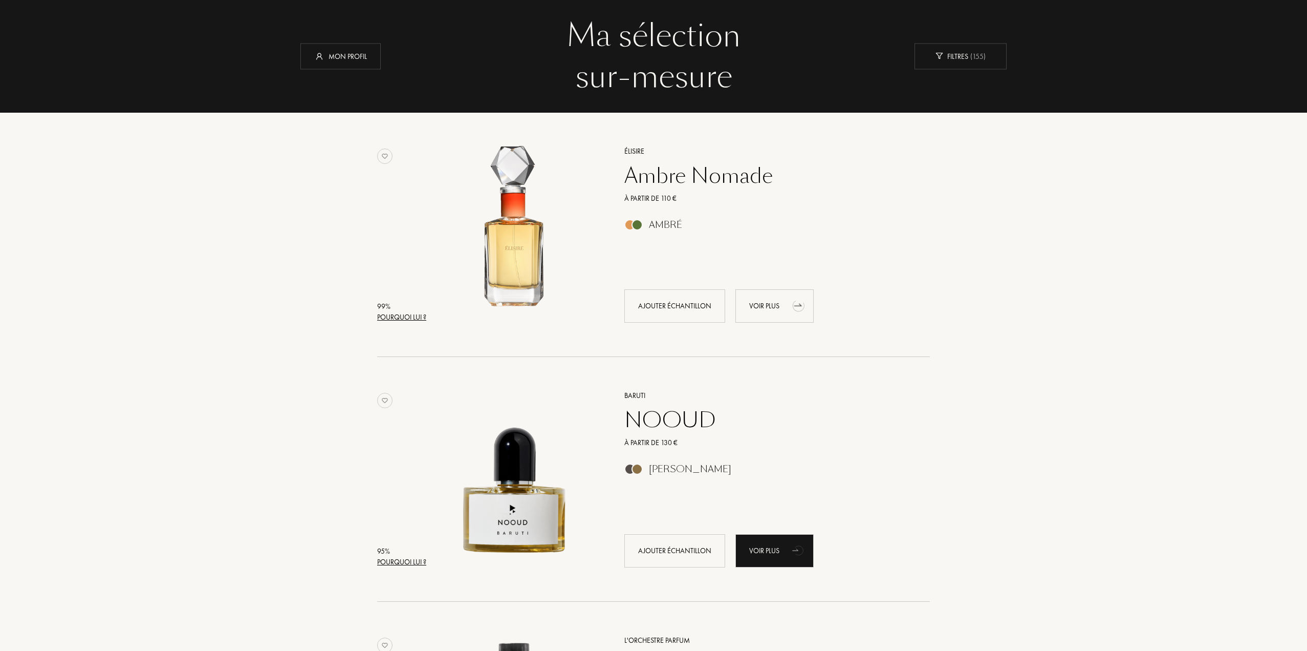
click at [783, 302] on div "Voir plus" at bounding box center [775, 305] width 78 height 33
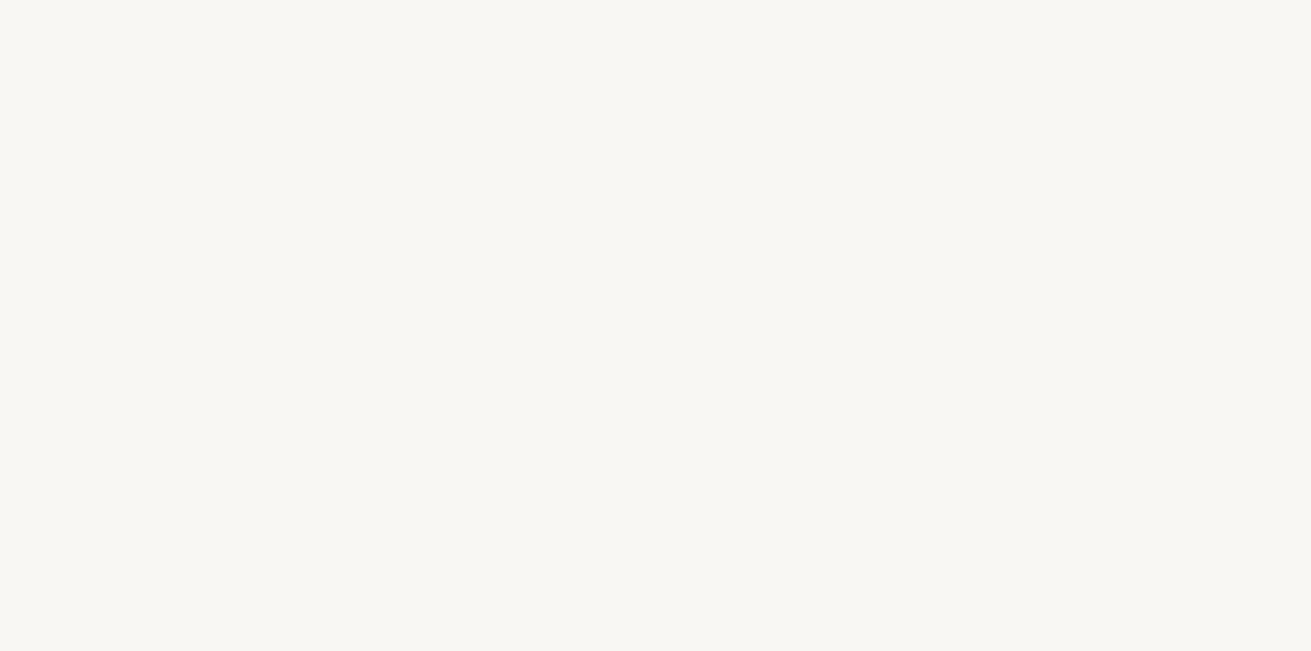
select select "FR"
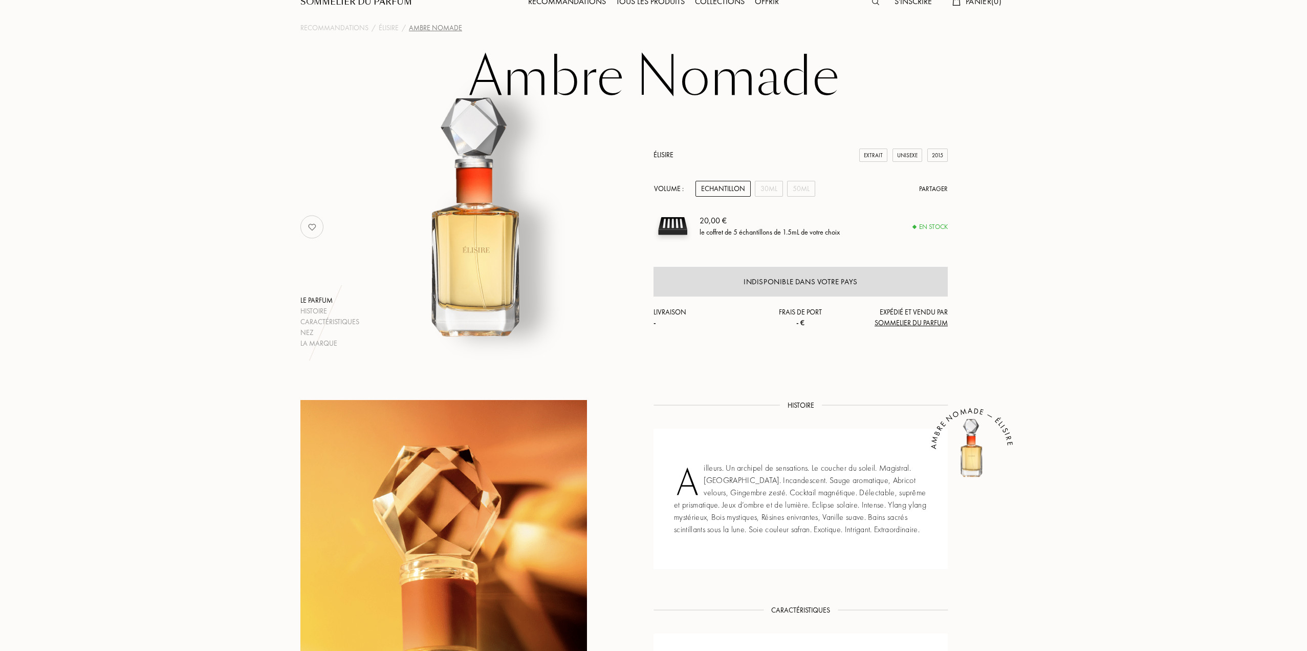
scroll to position [51, 0]
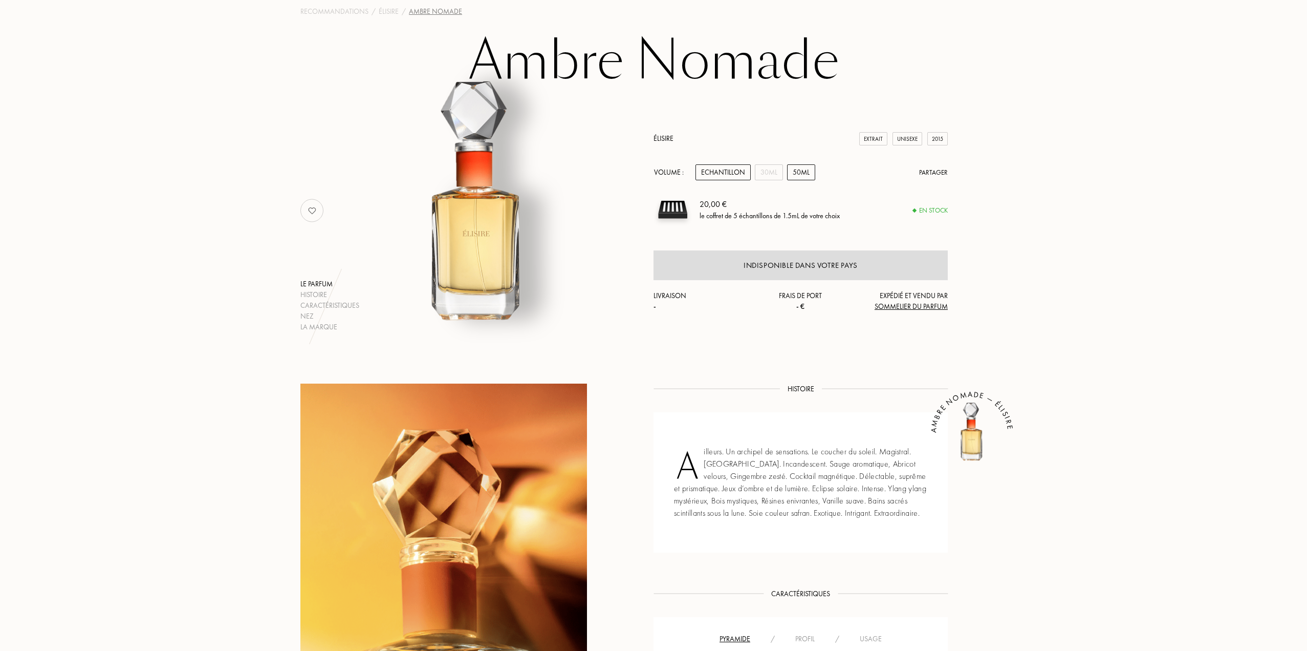
click at [801, 179] on div "50mL" at bounding box center [801, 172] width 28 height 16
click at [738, 173] on div "Echantillon" at bounding box center [723, 172] width 55 height 16
